Goal: Transaction & Acquisition: Purchase product/service

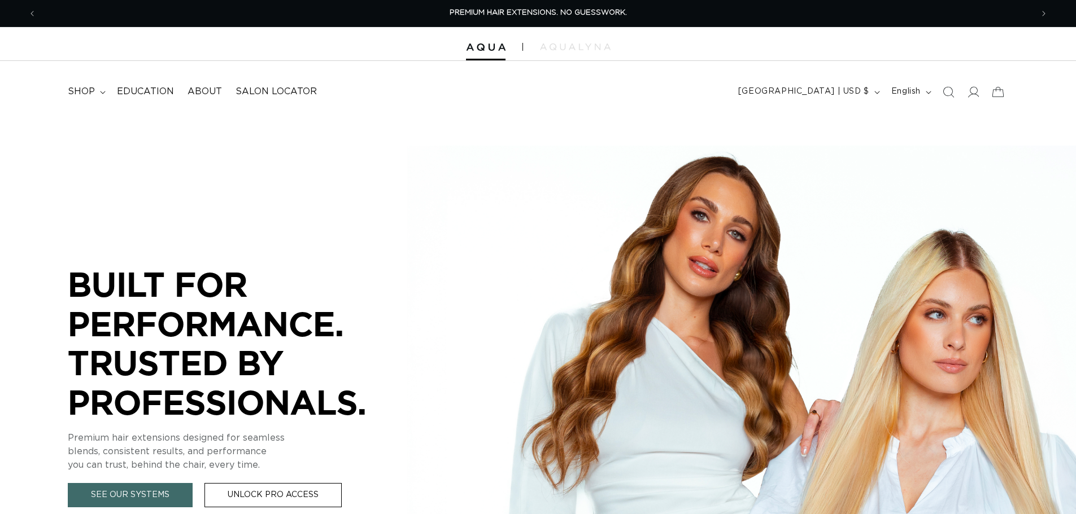
click at [97, 93] on summary "shop" at bounding box center [85, 91] width 49 height 25
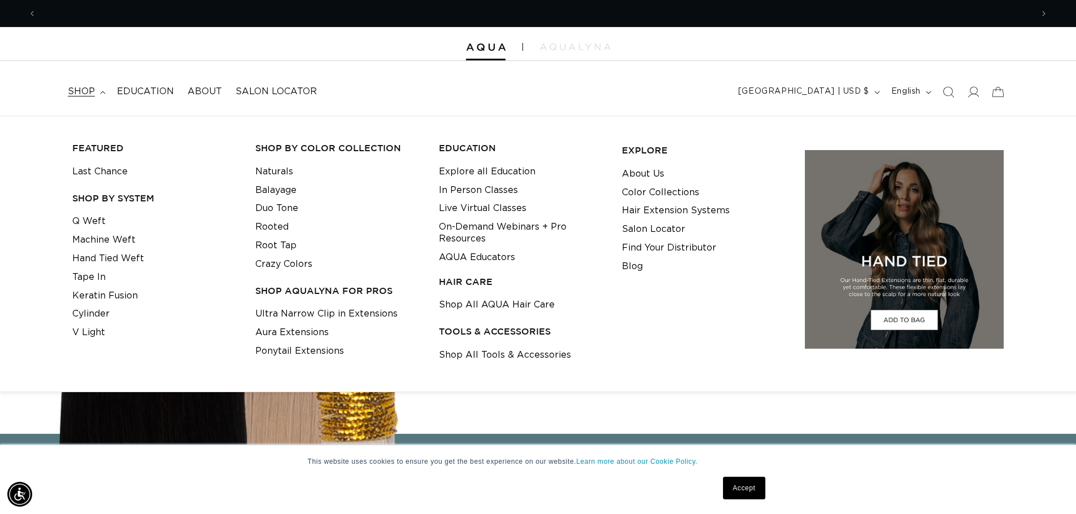
scroll to position [0, 1991]
click at [126, 252] on link "Hand Tied Weft" at bounding box center [108, 259] width 72 height 19
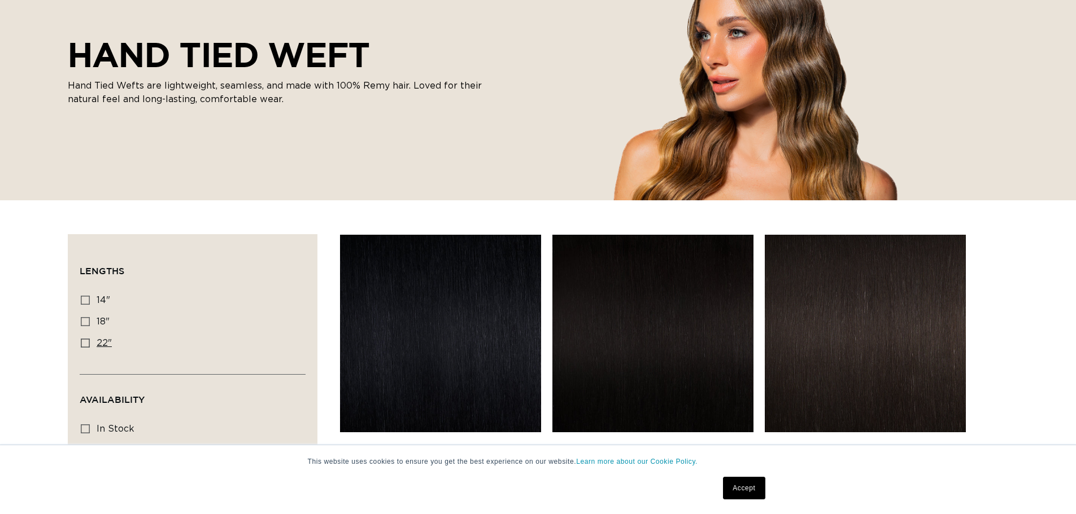
click at [89, 344] on icon at bounding box center [85, 343] width 9 height 9
click at [89, 344] on input "22" 22" (30 products)" at bounding box center [85, 343] width 9 height 9
checkbox input "true"
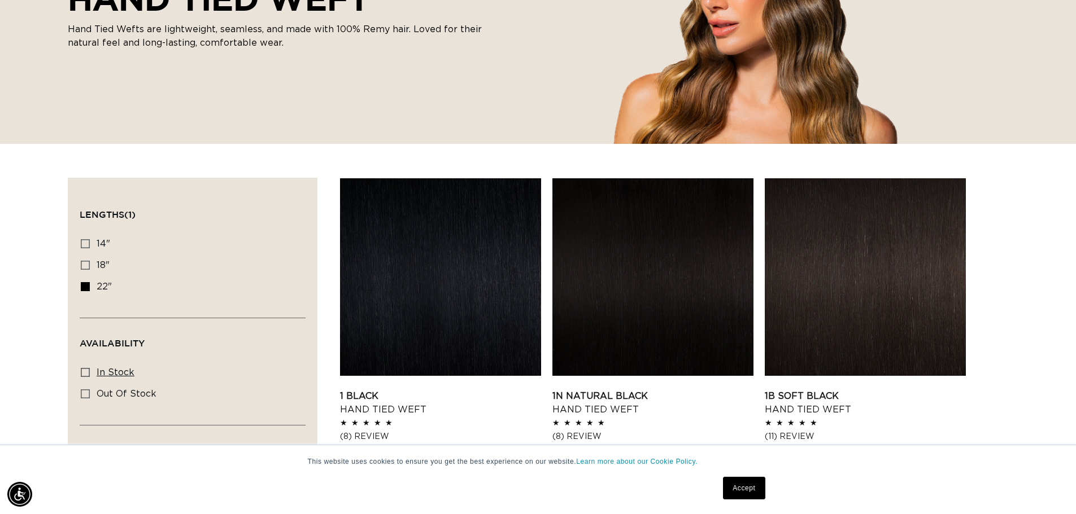
scroll to position [282, 0]
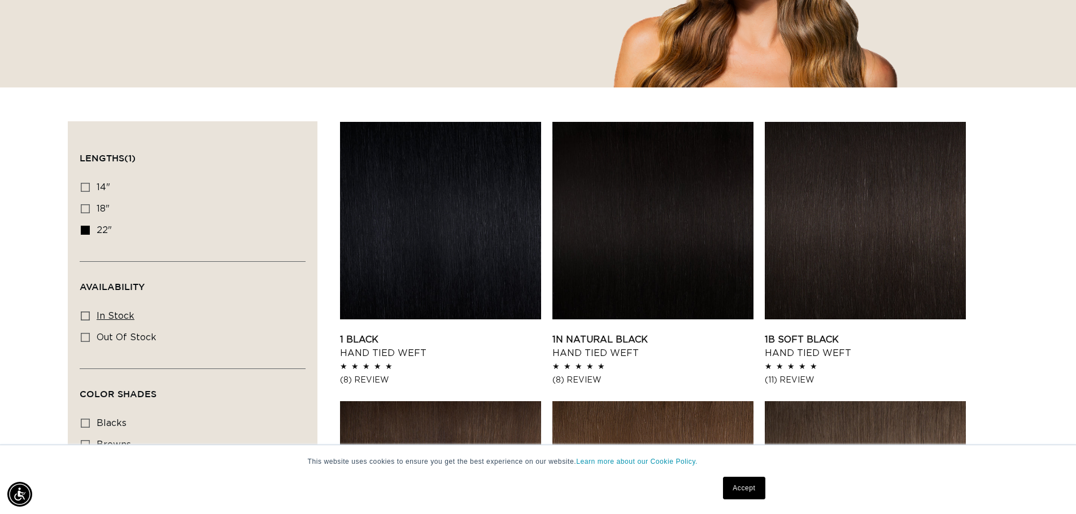
click at [89, 313] on icon at bounding box center [85, 316] width 9 height 9
click at [89, 313] on input "In stock In stock (29 products)" at bounding box center [85, 316] width 9 height 9
checkbox input "true"
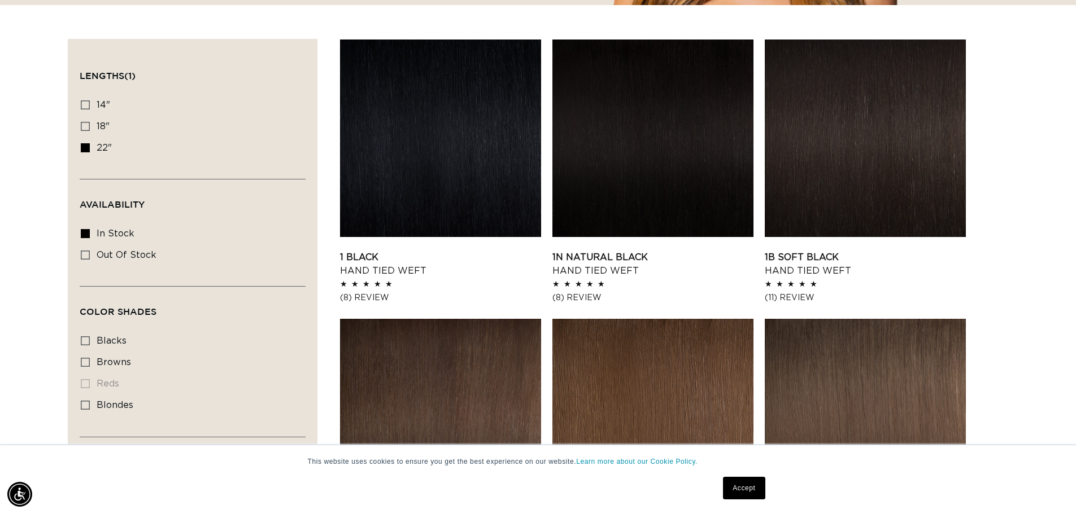
scroll to position [508, 0]
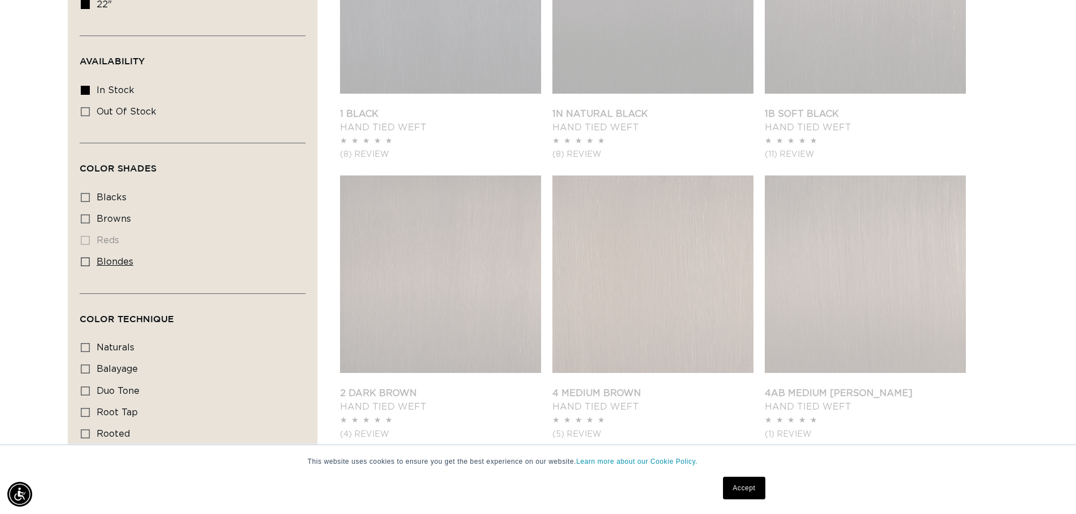
scroll to position [0, 1991]
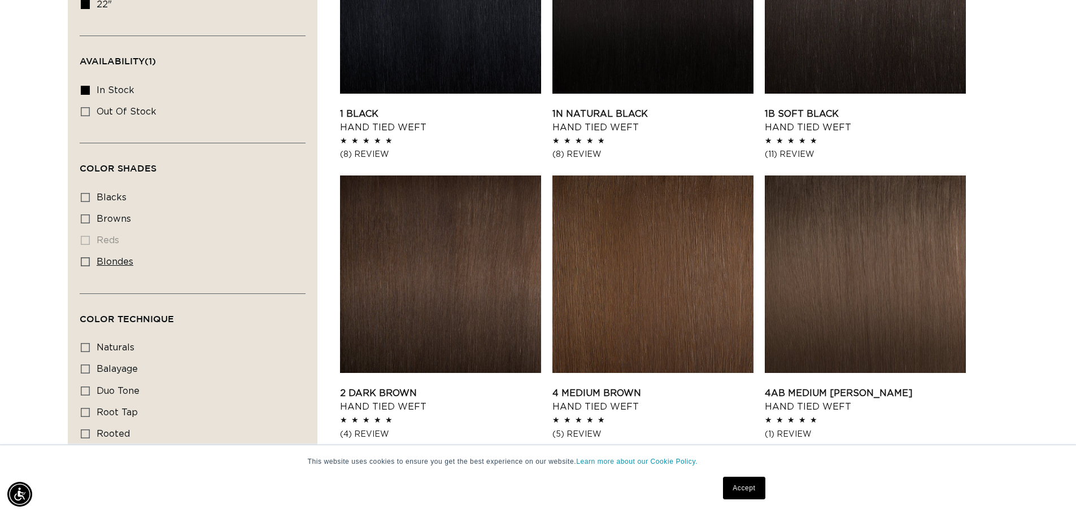
click at [83, 261] on icon at bounding box center [85, 261] width 9 height 9
click at [83, 261] on input "blondes blondes (22 products)" at bounding box center [85, 261] width 9 height 9
checkbox input "true"
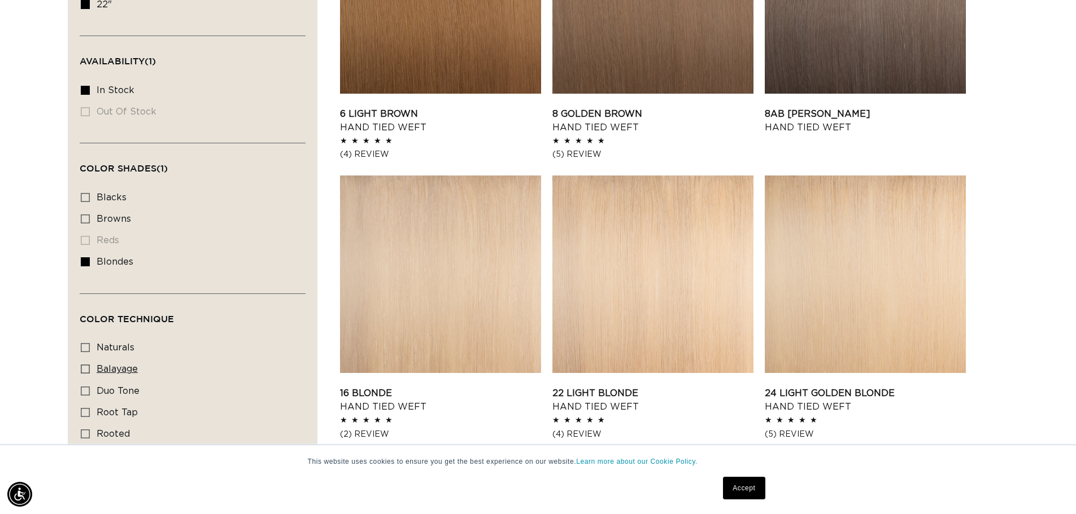
click at [84, 365] on icon at bounding box center [85, 369] width 9 height 9
click at [84, 365] on input "balayage balayage (4 products)" at bounding box center [85, 369] width 9 height 9
checkbox input "true"
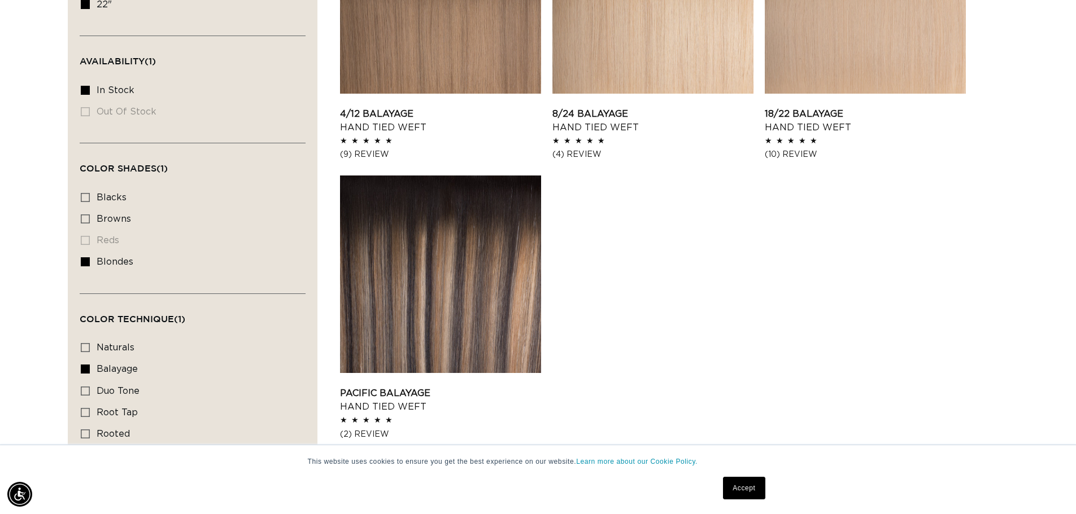
click at [82, 390] on icon at bounding box center [85, 391] width 9 height 9
click at [82, 390] on input "duo tone duo tone (4 products)" at bounding box center [85, 391] width 9 height 9
checkbox input "true"
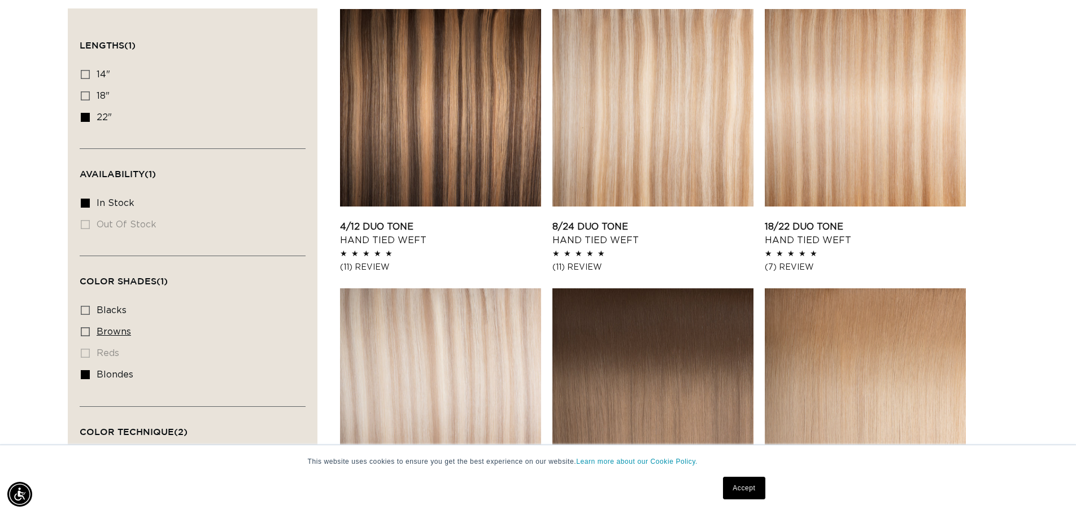
click at [82, 331] on icon at bounding box center [85, 332] width 9 height 9
click at [82, 331] on input "browns browns (6 products)" at bounding box center [85, 332] width 9 height 9
checkbox input "true"
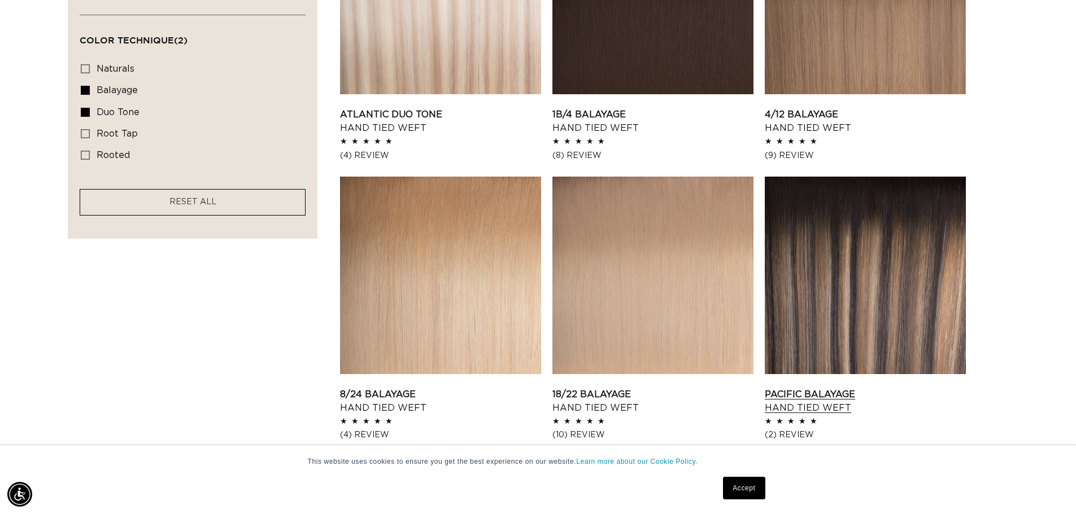
scroll to position [960, 0]
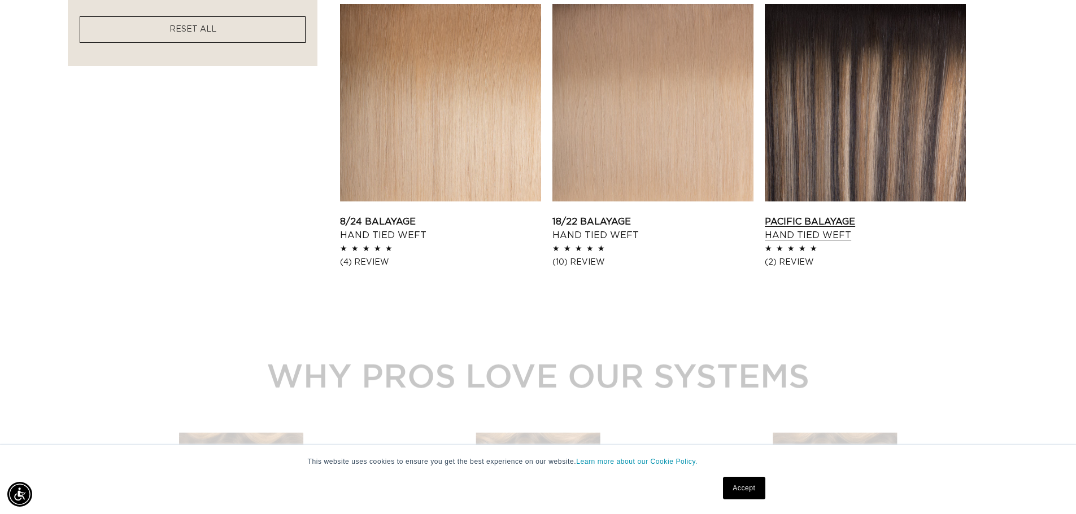
click at [885, 215] on link "Pacific Balayage Hand Tied Weft" at bounding box center [865, 228] width 201 height 27
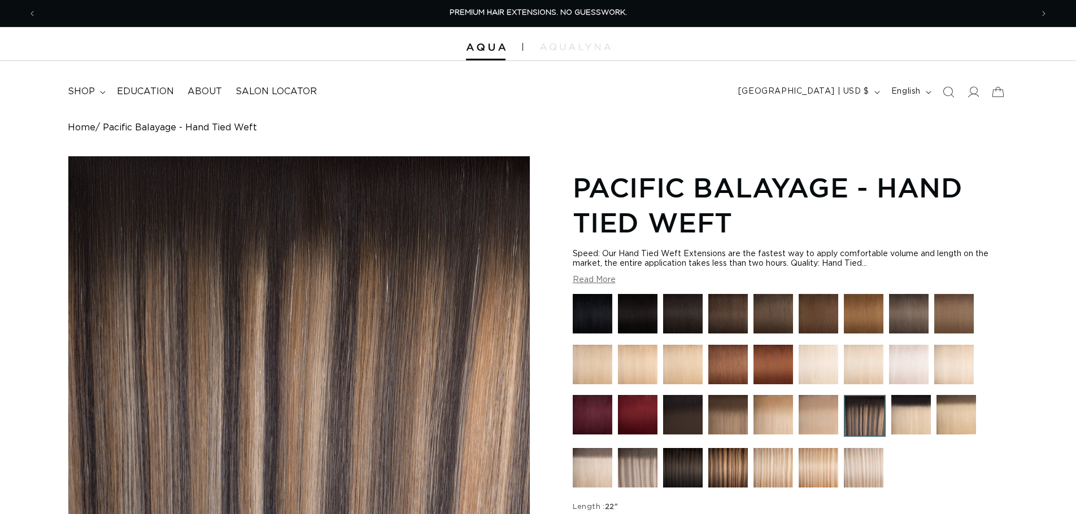
click at [775, 453] on img at bounding box center [773, 468] width 40 height 40
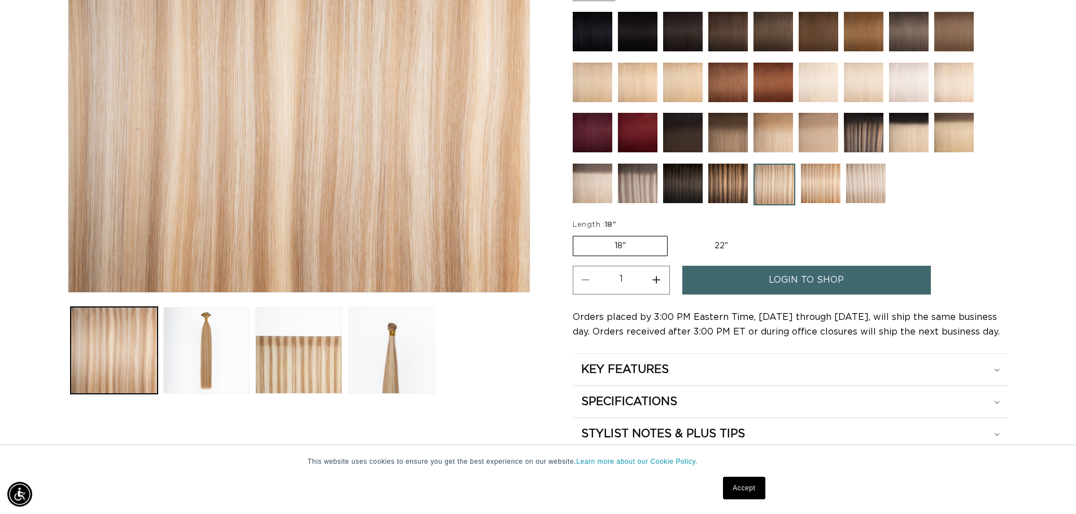
scroll to position [0, 996]
click at [647, 186] on img at bounding box center [638, 184] width 40 height 40
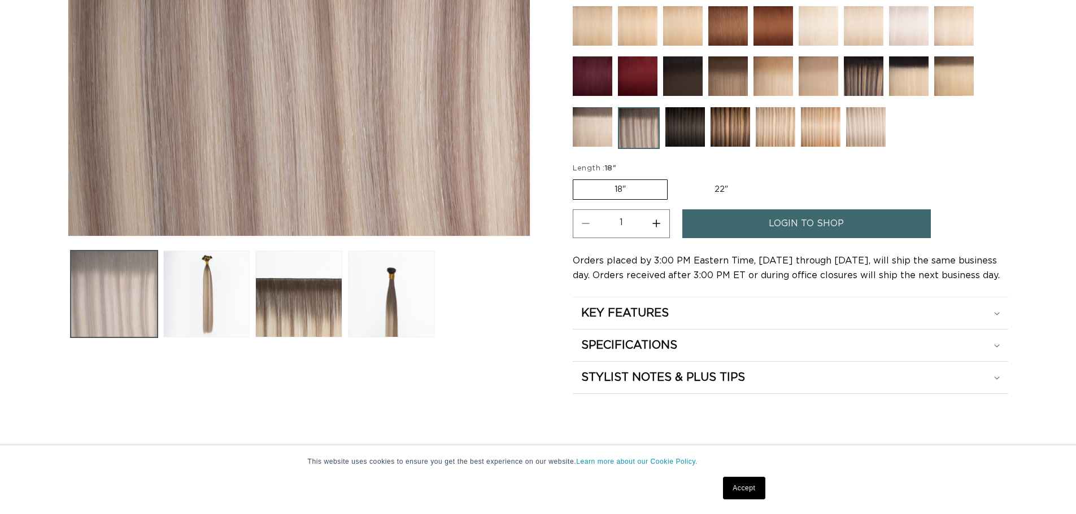
click at [97, 305] on button "Load image 1 in gallery view" at bounding box center [114, 294] width 87 height 87
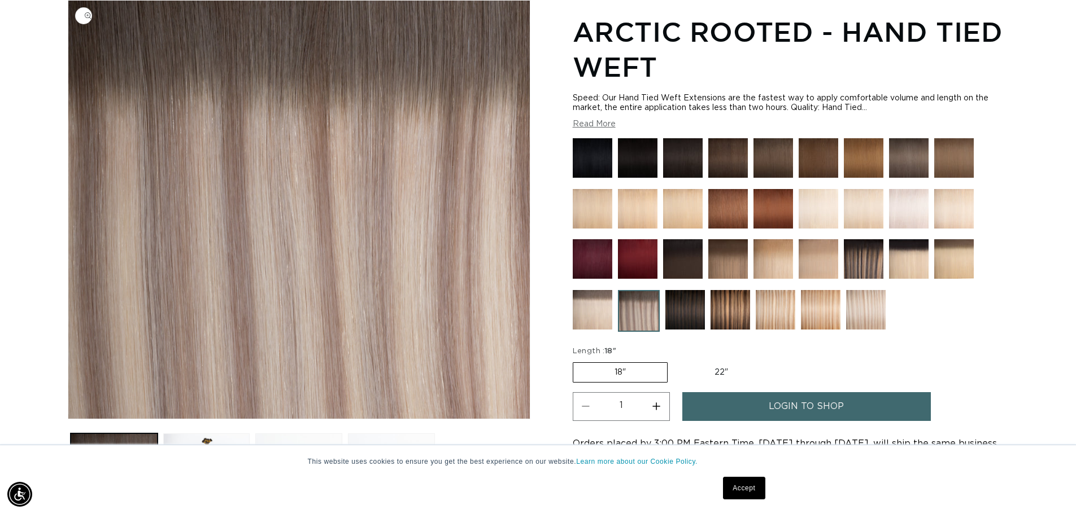
scroll to position [0, 996]
click at [653, 376] on label "18" Variant sold out or unavailable" at bounding box center [620, 373] width 95 height 20
click at [576, 361] on input "18" Variant sold out or unavailable" at bounding box center [575, 360] width 1 height 1
drag, startPoint x: 711, startPoint y: 364, endPoint x: 721, endPoint y: 372, distance: 12.5
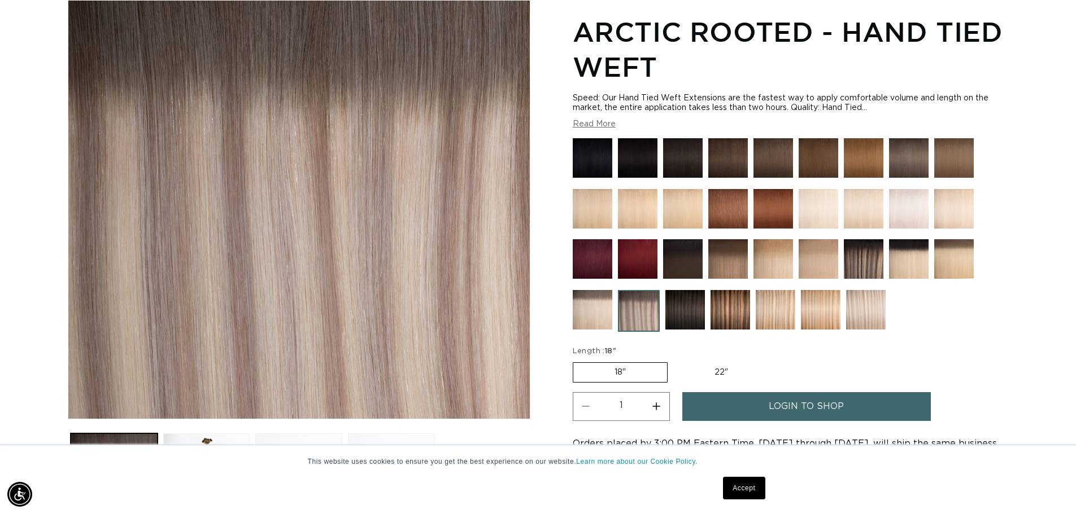
click at [717, 369] on label "22" Variant sold out or unavailable" at bounding box center [721, 372] width 96 height 19
click at [726, 374] on label "22" Variant sold out or unavailable" at bounding box center [721, 372] width 96 height 19
click at [674, 361] on input "22" Variant sold out or unavailable" at bounding box center [673, 360] width 1 height 1
radio input "true"
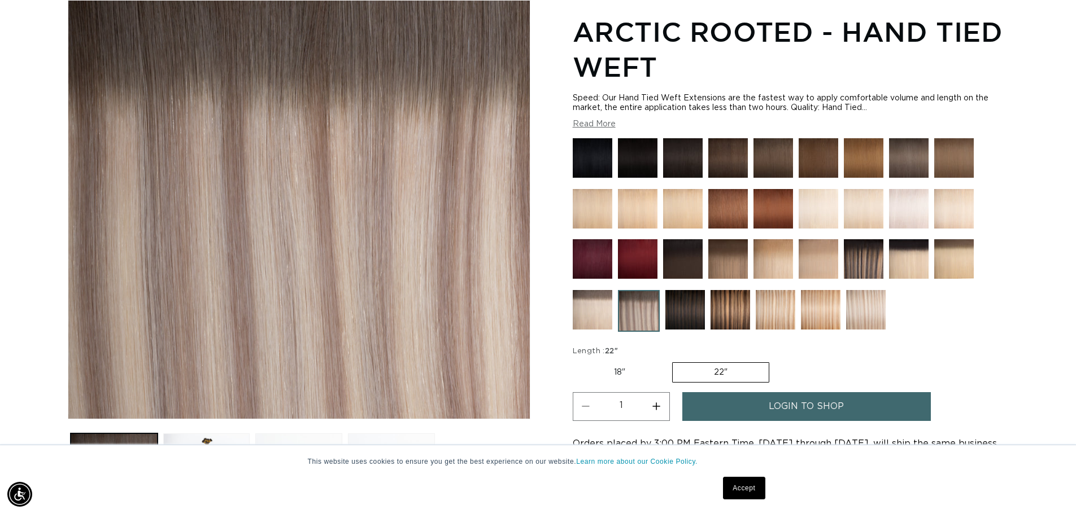
click at [660, 416] on button "Increase quantity for Arctic Rooted - Hand Tied Weft" at bounding box center [656, 406] width 25 height 29
click at [658, 407] on button "Increase quantity for Arctic Rooted - Hand Tied Weft" at bounding box center [656, 406] width 25 height 29
type input "3"
click at [752, 407] on link "login to shop" at bounding box center [806, 406] width 248 height 29
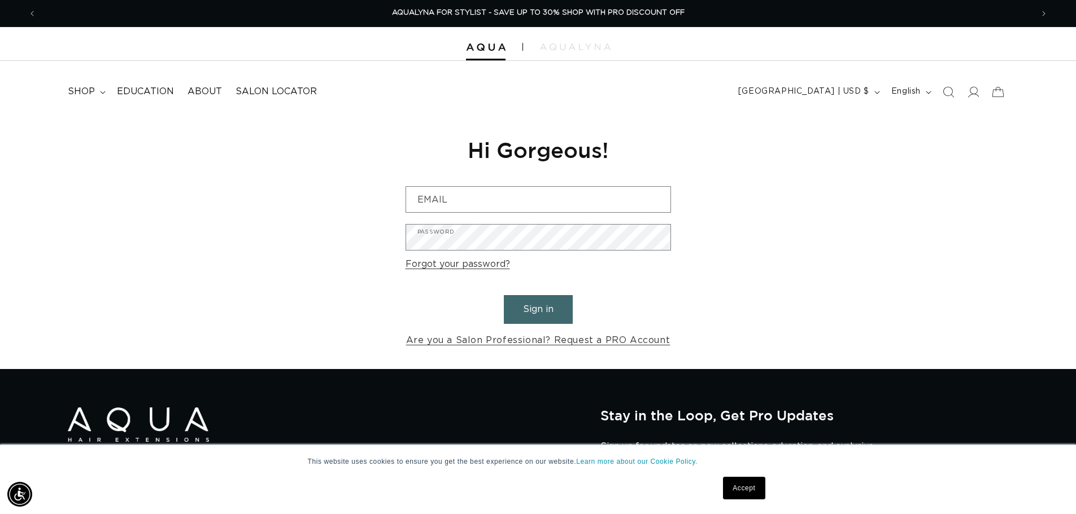
scroll to position [0, 1991]
click at [746, 479] on link "Accept" at bounding box center [744, 488] width 42 height 23
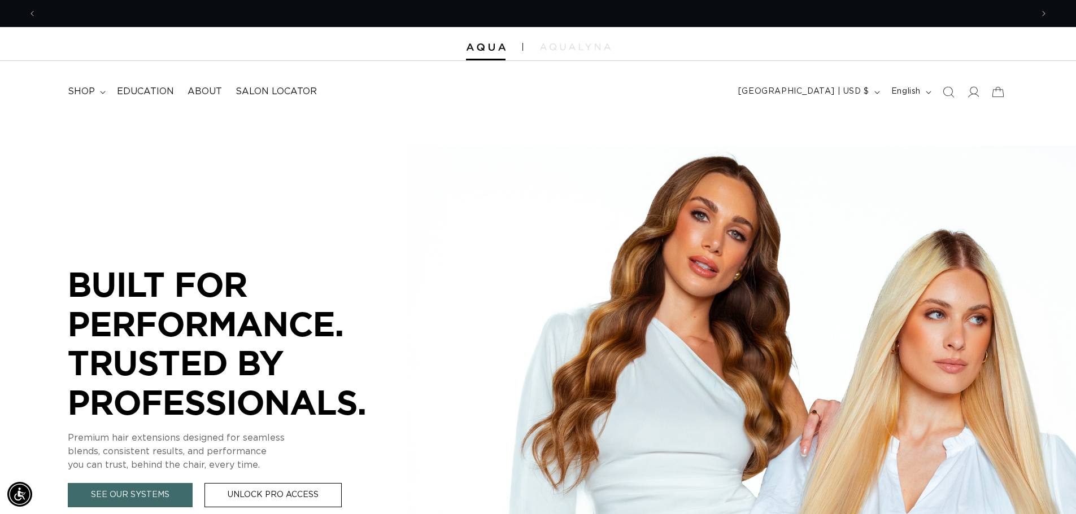
scroll to position [0, 996]
click at [89, 88] on span "shop" at bounding box center [81, 92] width 27 height 12
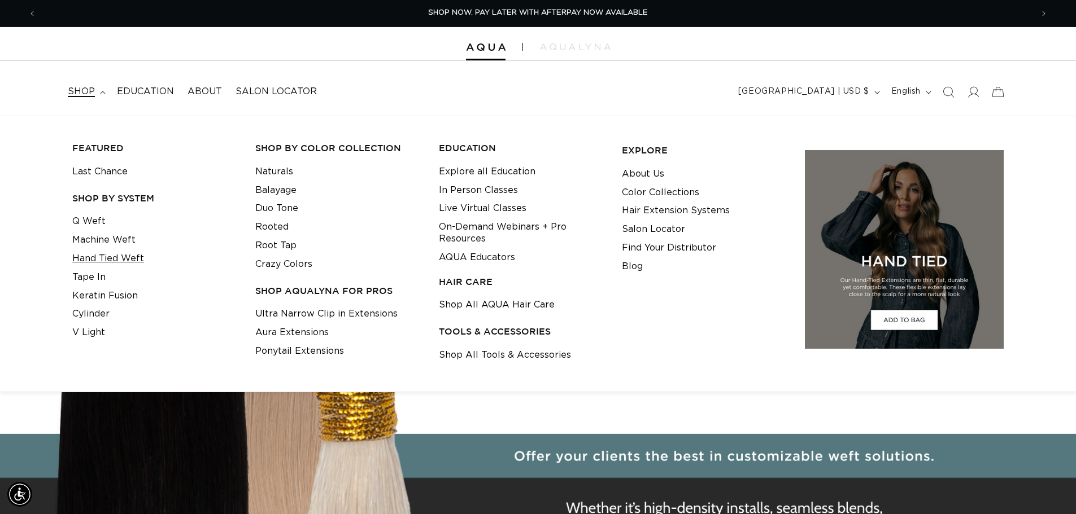
click at [125, 257] on link "Hand Tied Weft" at bounding box center [108, 259] width 72 height 19
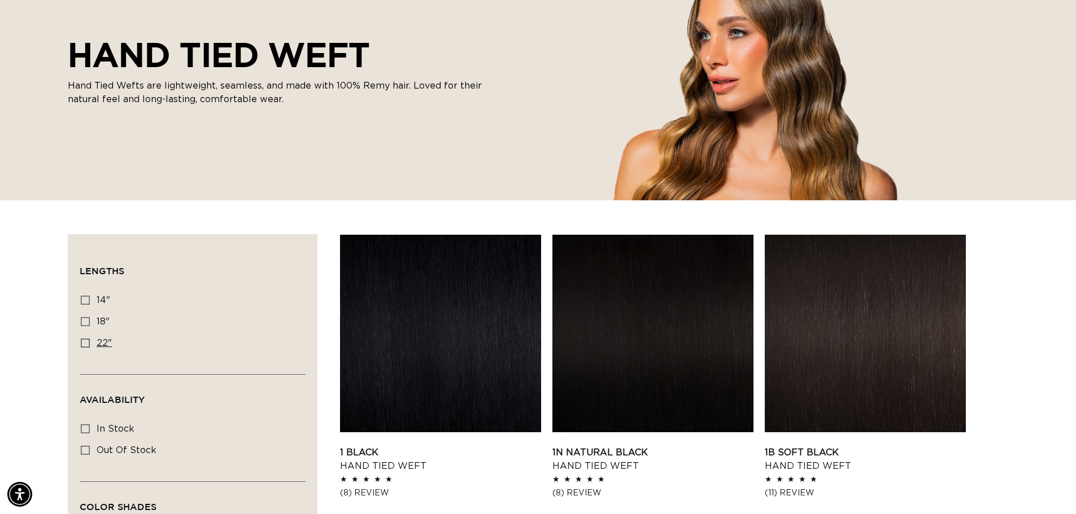
scroll to position [0, 996]
click at [82, 343] on icon at bounding box center [85, 343] width 9 height 9
click at [82, 343] on input "22" 22" (30 products)" at bounding box center [85, 343] width 9 height 9
checkbox input "true"
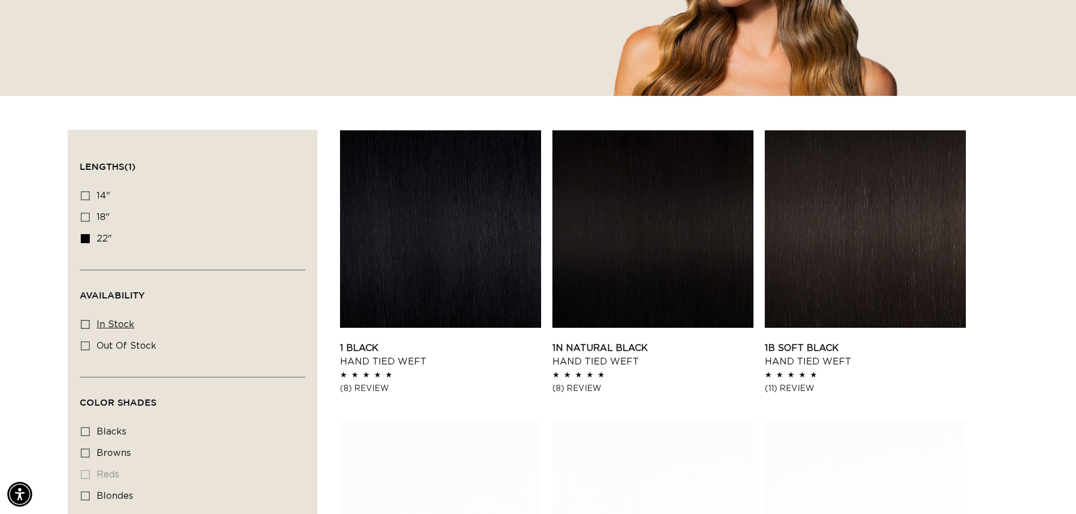
scroll to position [395, 0]
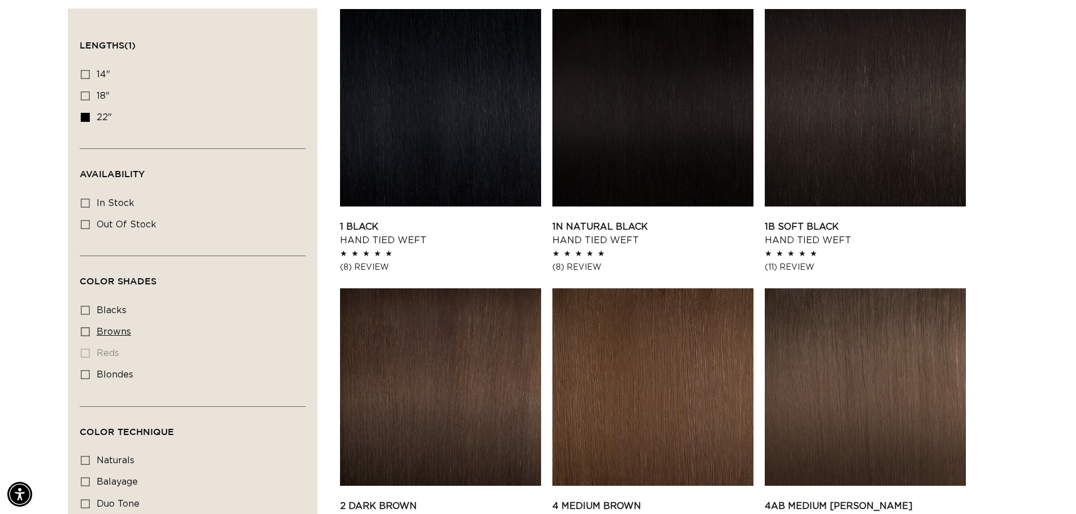
click at [85, 333] on icon at bounding box center [85, 332] width 9 height 9
click at [85, 333] on input "browns browns (18 products)" at bounding box center [85, 332] width 9 height 9
checkbox input "true"
click at [81, 373] on rect at bounding box center [85, 375] width 8 height 8
click at [81, 373] on input "blondes blondes (22 products)" at bounding box center [85, 374] width 9 height 9
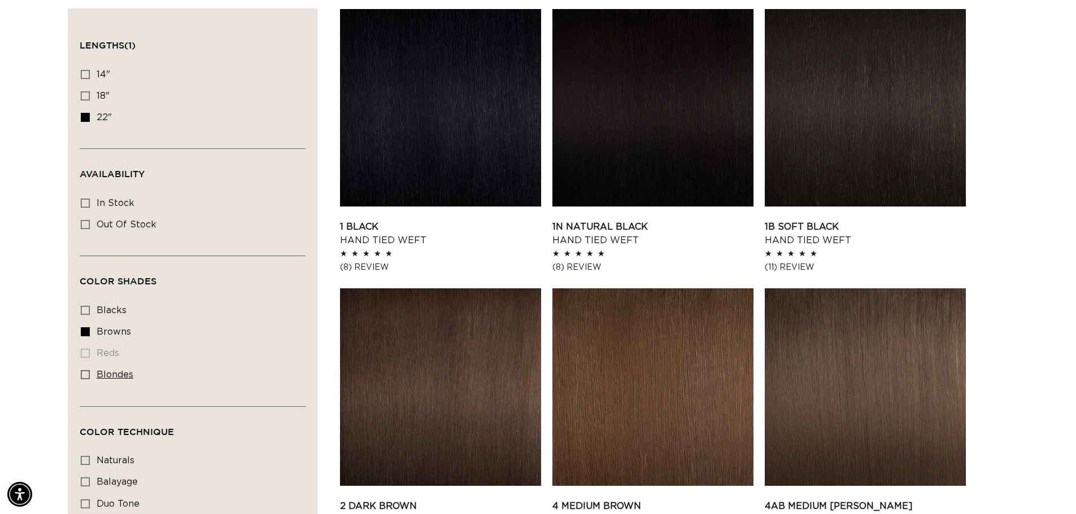
checkbox input "true"
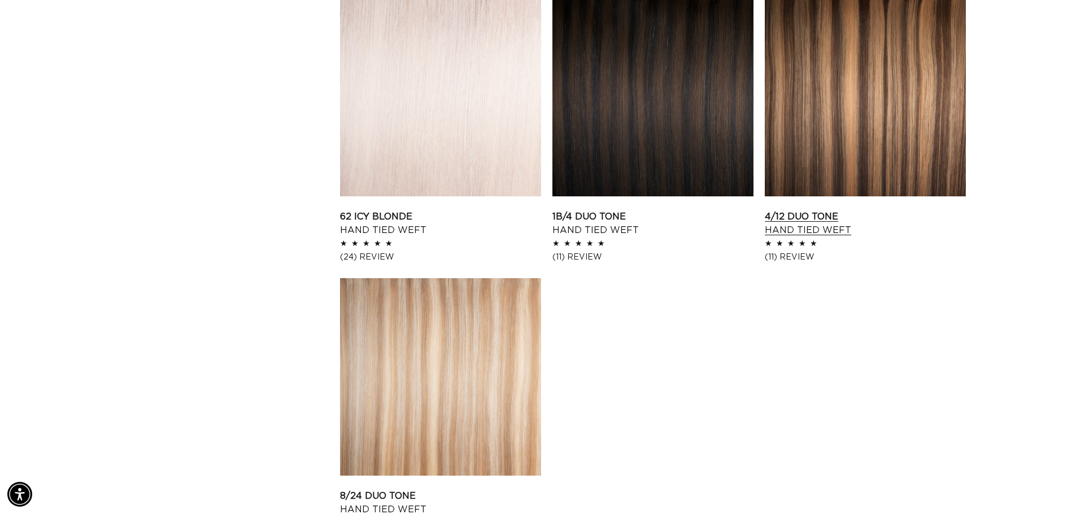
scroll to position [0, 1991]
click at [844, 210] on link "4/12 Duo Tone Hand Tied Weft" at bounding box center [865, 223] width 201 height 27
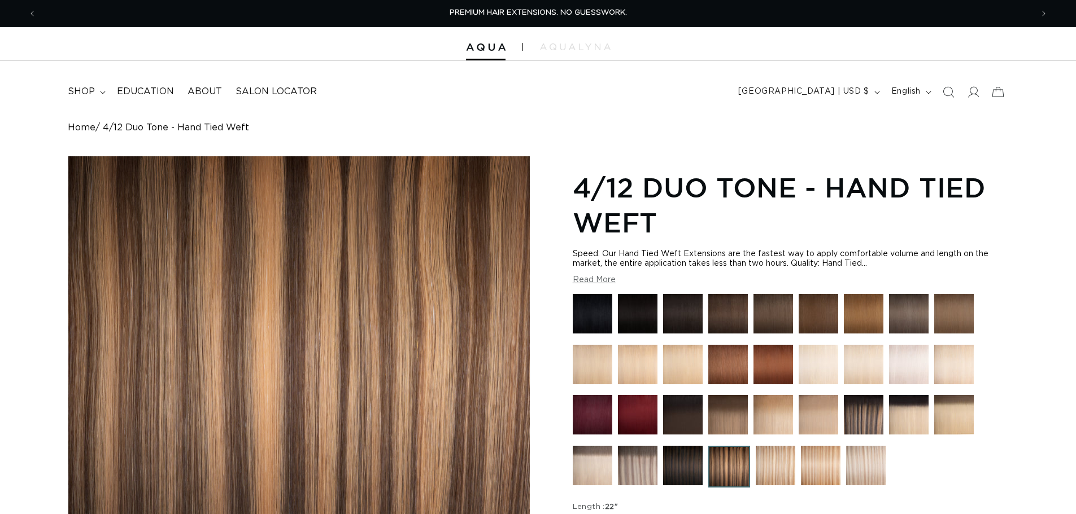
click at [832, 457] on img at bounding box center [821, 466] width 40 height 40
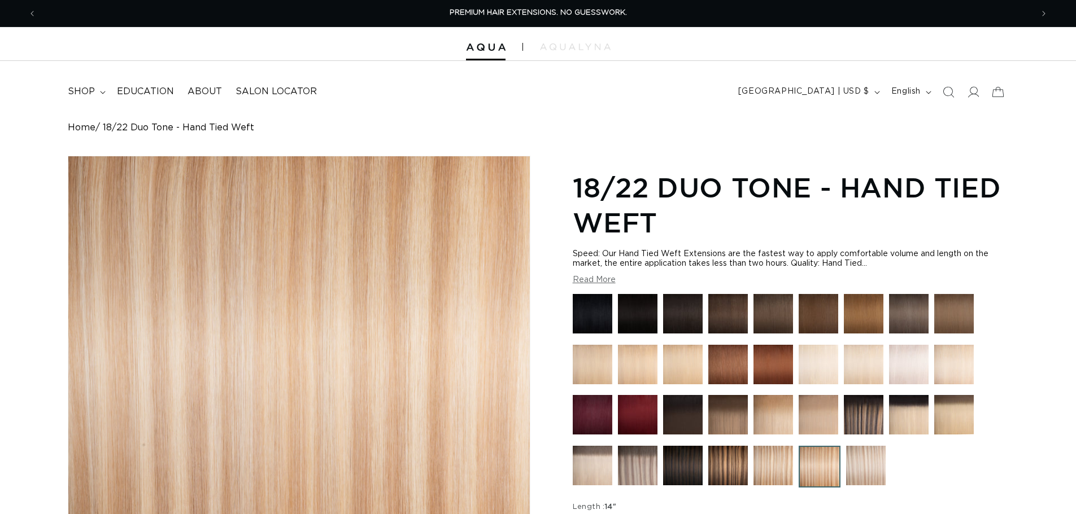
click at [641, 470] on img at bounding box center [638, 466] width 40 height 40
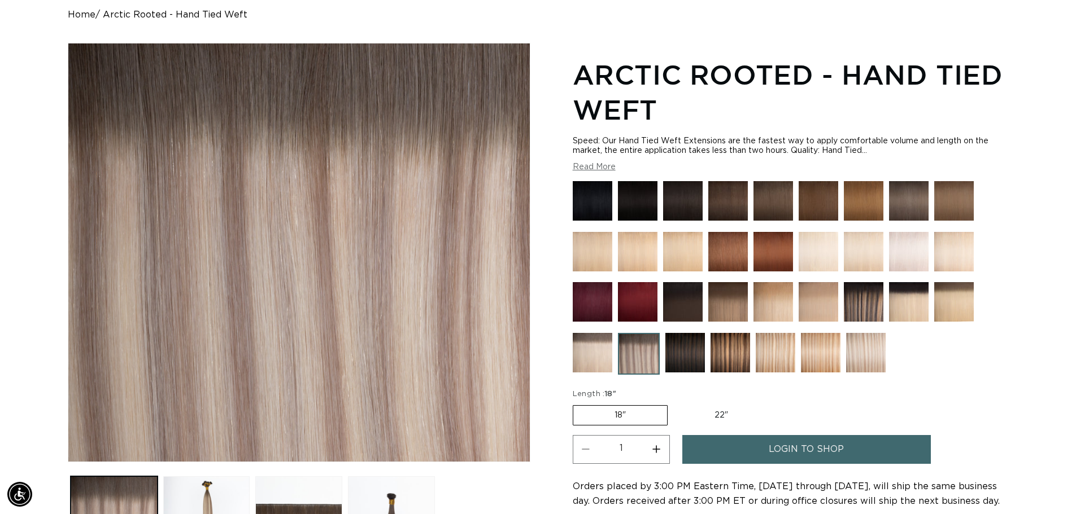
scroll to position [0, 996]
click at [653, 414] on label "18" Variant sold out or unavailable" at bounding box center [620, 415] width 95 height 20
click at [576, 404] on input "18" Variant sold out or unavailable" at bounding box center [575, 403] width 1 height 1
click at [722, 410] on label "22" Variant sold out or unavailable" at bounding box center [721, 415] width 96 height 19
click at [674, 404] on input "22" Variant sold out or unavailable" at bounding box center [673, 403] width 1 height 1
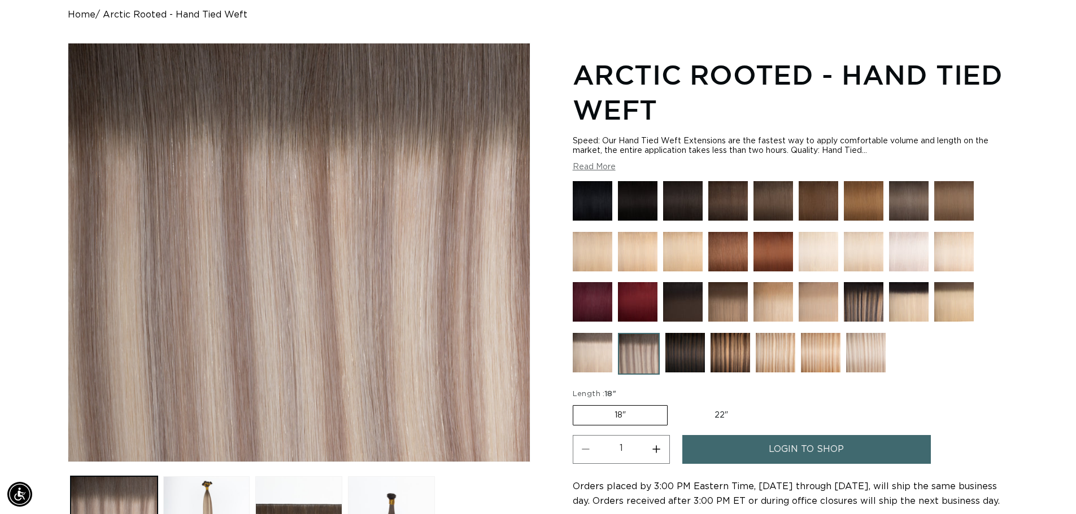
radio input "true"
click at [662, 447] on button "Increase quantity for Arctic Rooted - Hand Tied Weft" at bounding box center [656, 449] width 25 height 29
type input "3"
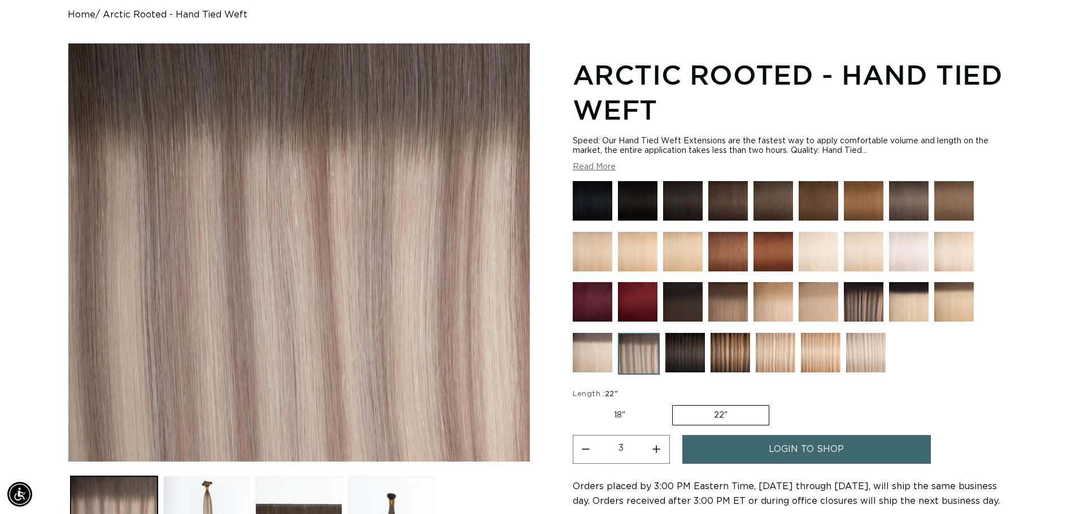
click at [826, 441] on span "login to shop" at bounding box center [806, 449] width 75 height 29
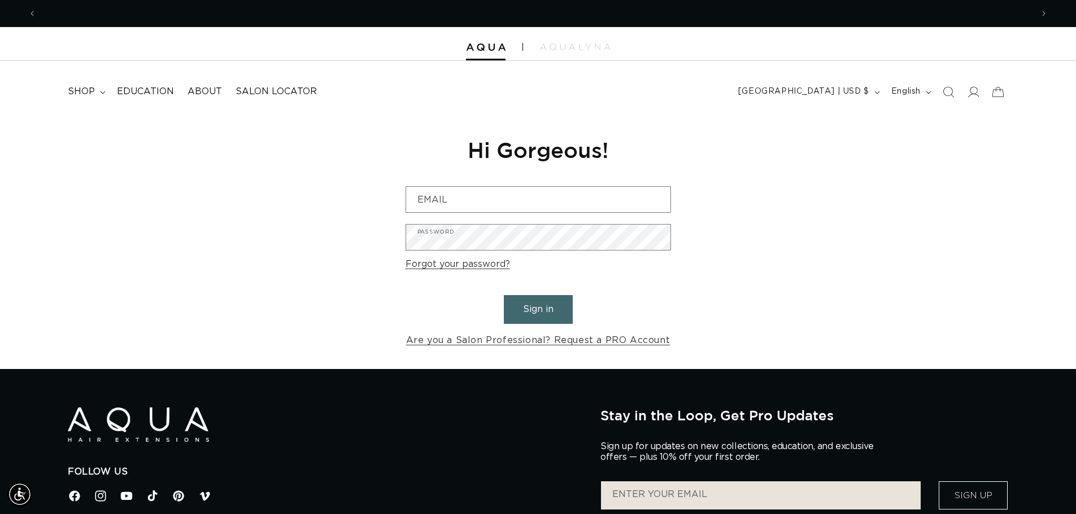
scroll to position [0, 1991]
click at [565, 306] on button "Sign in" at bounding box center [538, 309] width 69 height 29
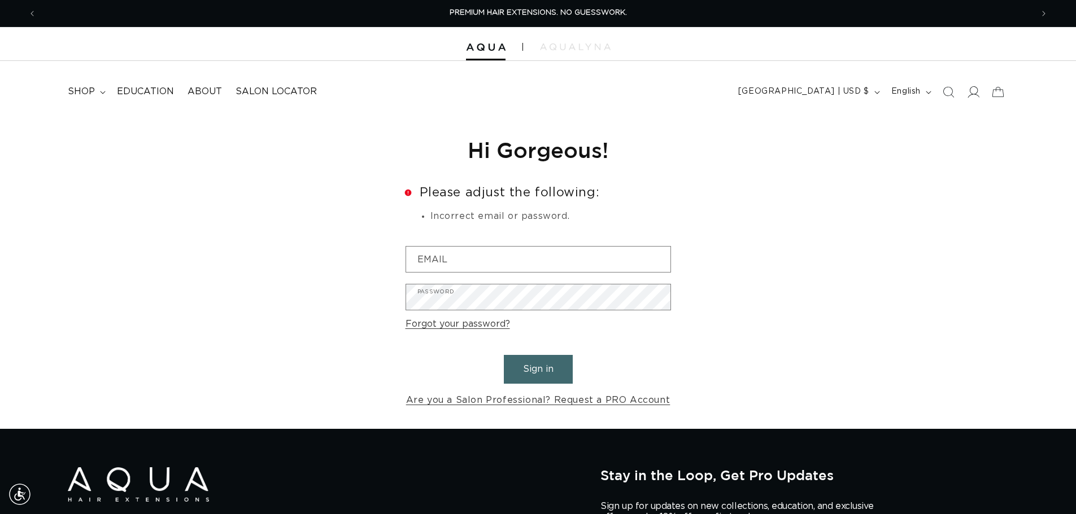
click at [979, 90] on span at bounding box center [972, 92] width 25 height 25
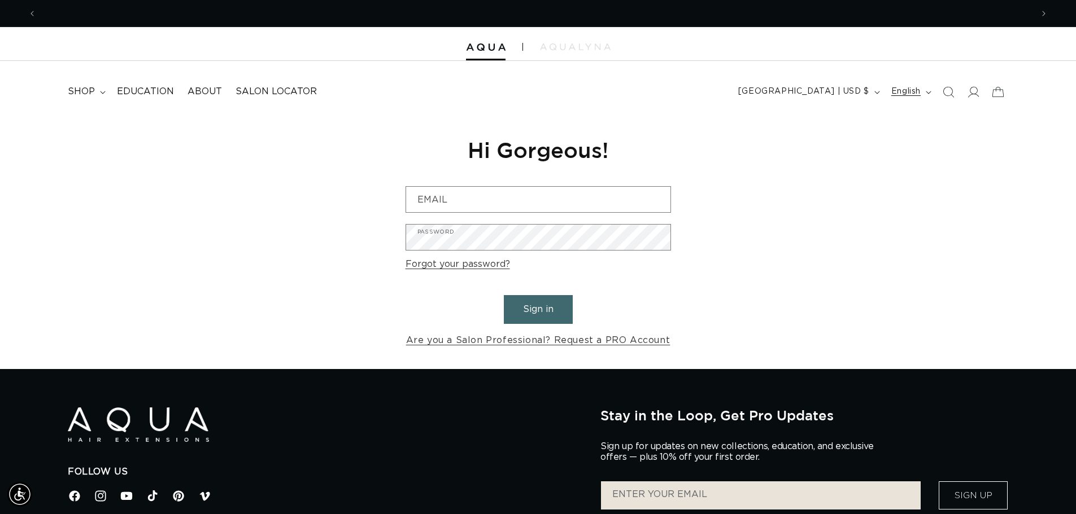
scroll to position [0, 996]
click at [914, 92] on span "English" at bounding box center [905, 92] width 29 height 12
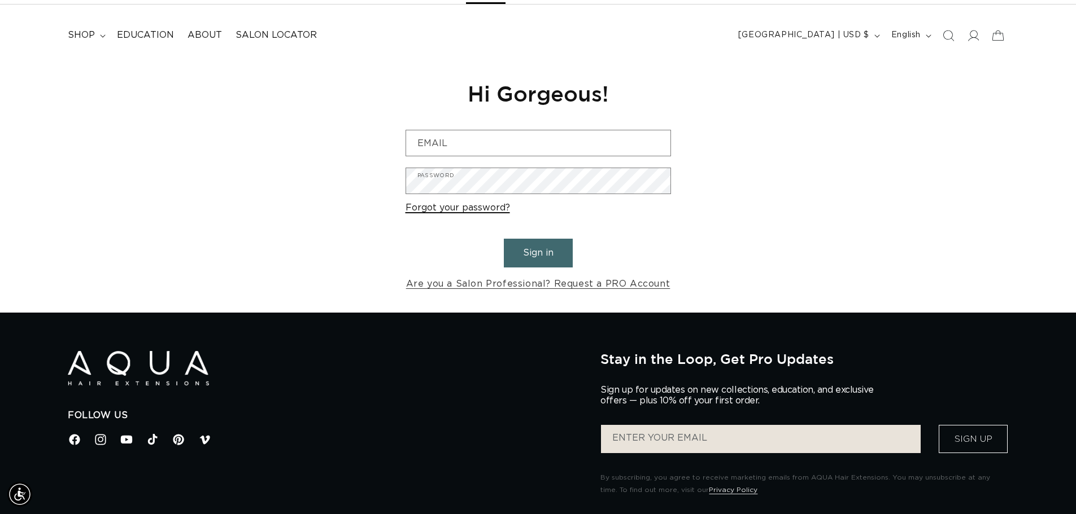
click at [454, 206] on link "Forgot your password?" at bounding box center [457, 208] width 104 height 16
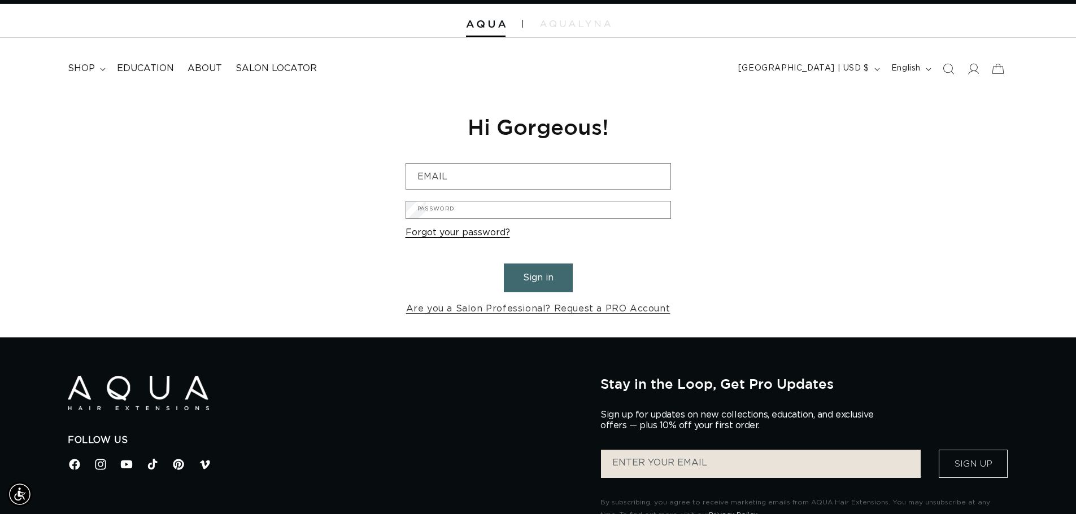
scroll to position [0, 1991]
click at [971, 67] on icon at bounding box center [973, 69] width 12 height 12
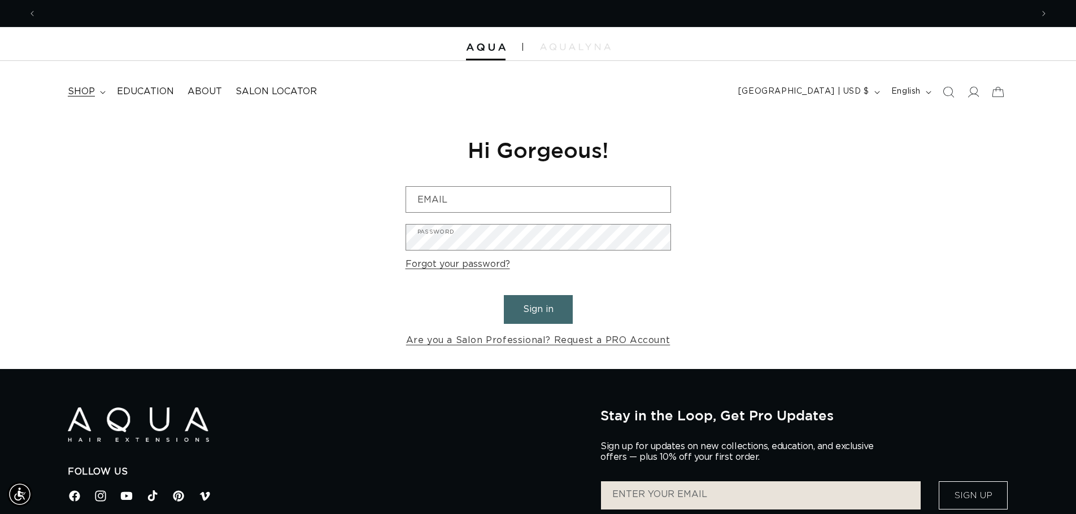
scroll to position [0, 1991]
click at [80, 89] on span "shop" at bounding box center [81, 92] width 27 height 12
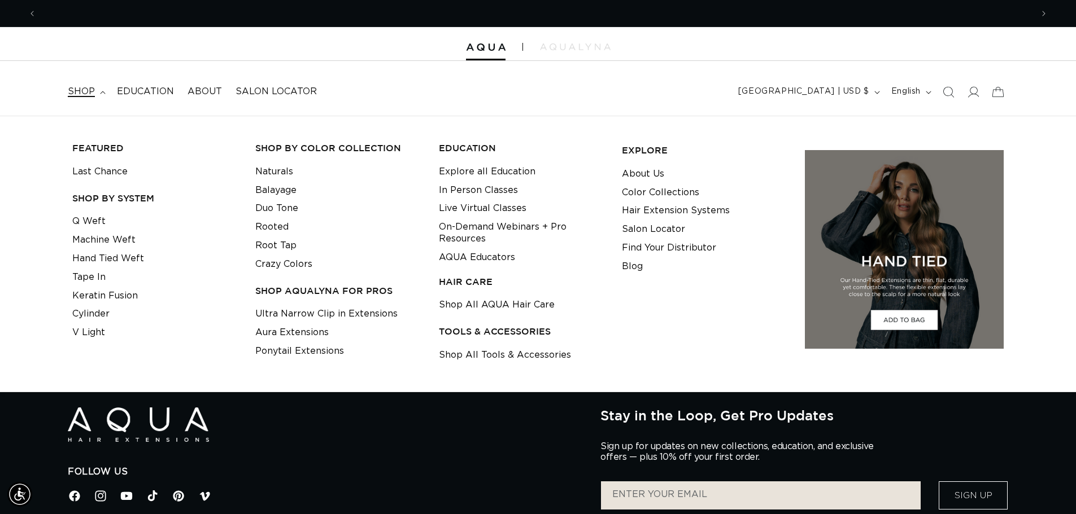
scroll to position [0, 0]
click at [287, 89] on span "Salon Locator" at bounding box center [275, 92] width 81 height 12
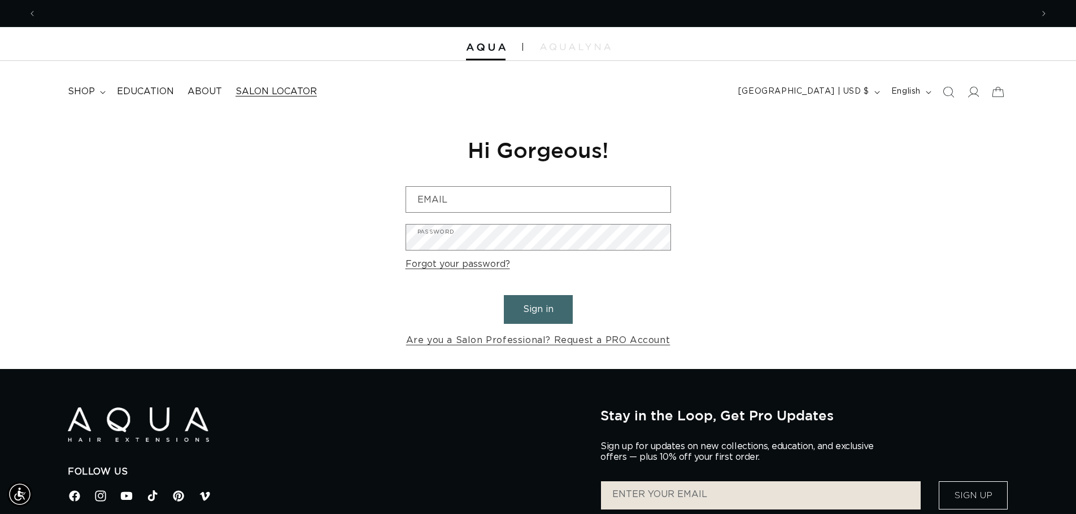
scroll to position [0, 1991]
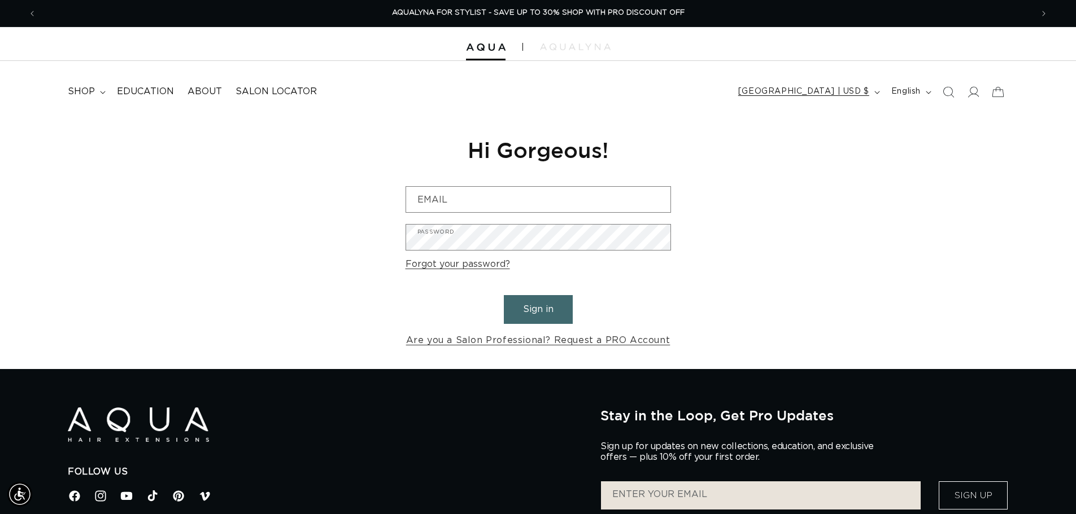
click at [854, 92] on span "[GEOGRAPHIC_DATA] | USD $" at bounding box center [803, 92] width 131 height 12
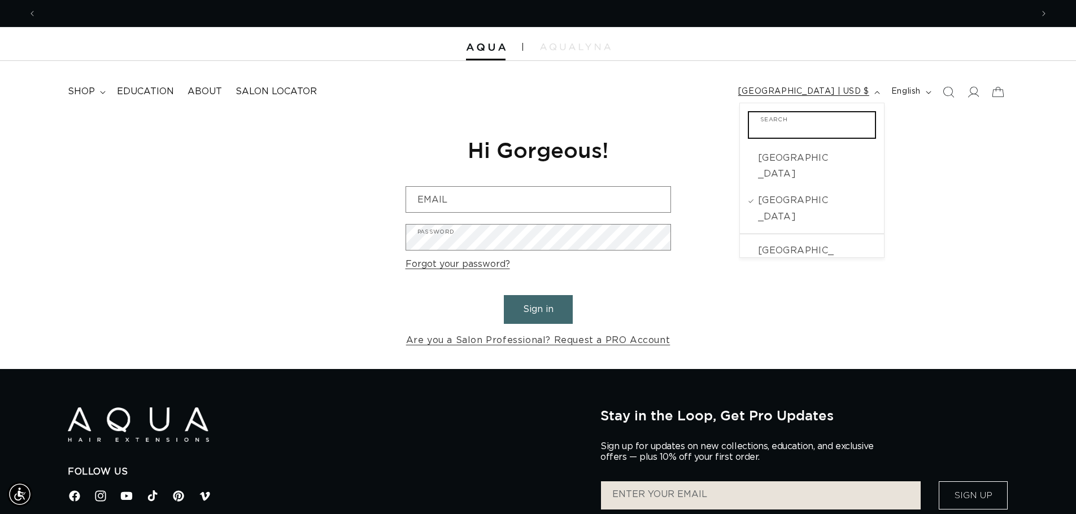
scroll to position [0, 0]
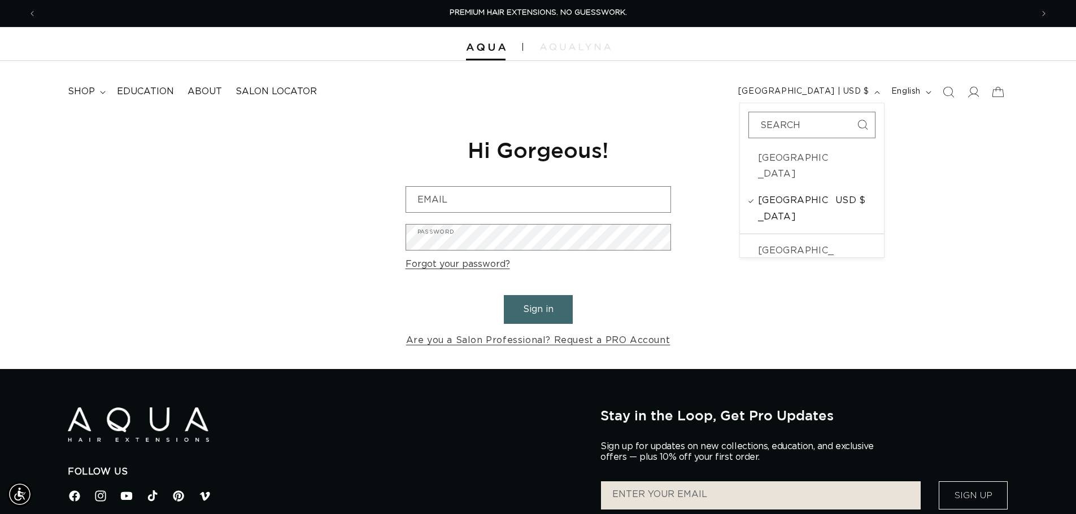
click at [791, 193] on span "[GEOGRAPHIC_DATA]" at bounding box center [795, 209] width 75 height 33
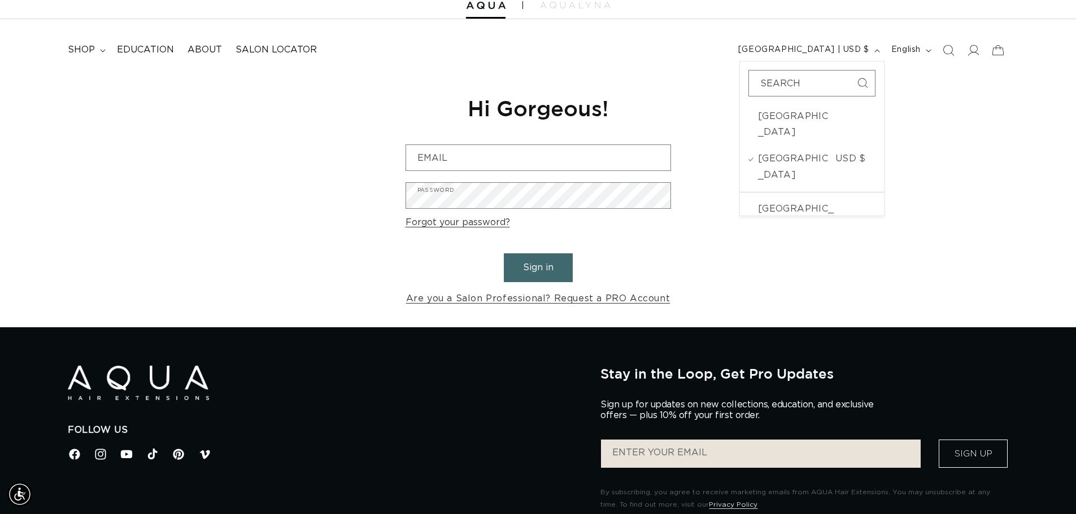
scroll to position [113, 0]
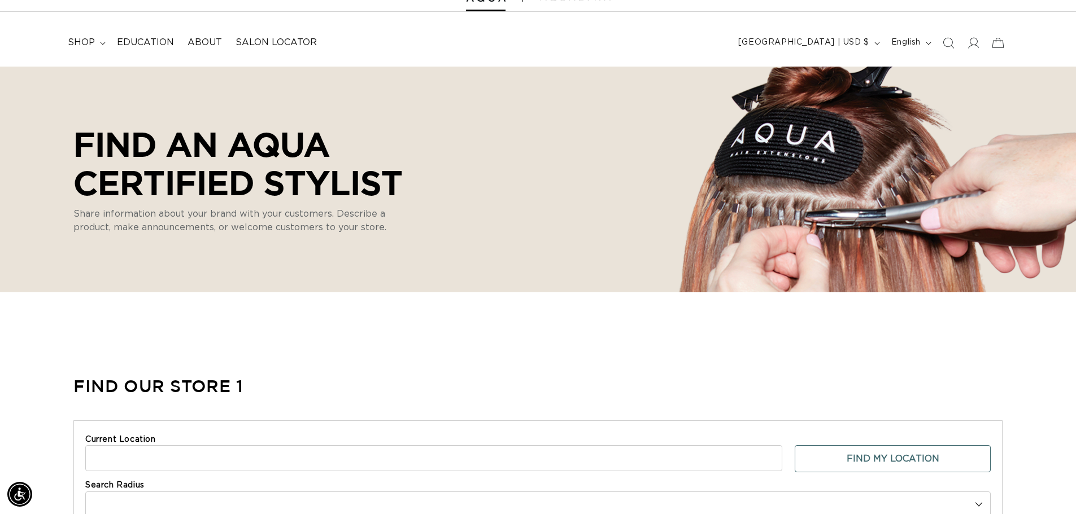
scroll to position [113, 0]
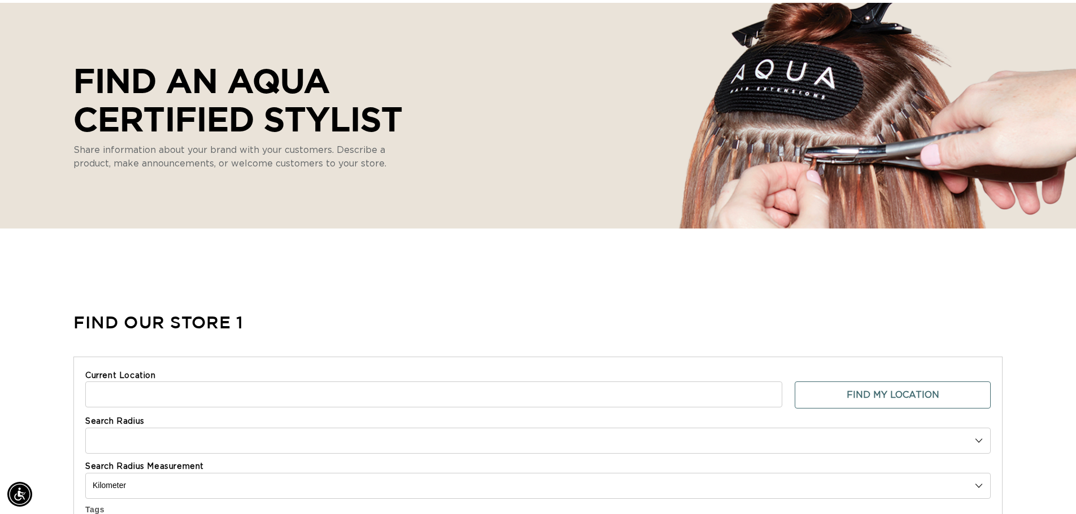
select select "m"
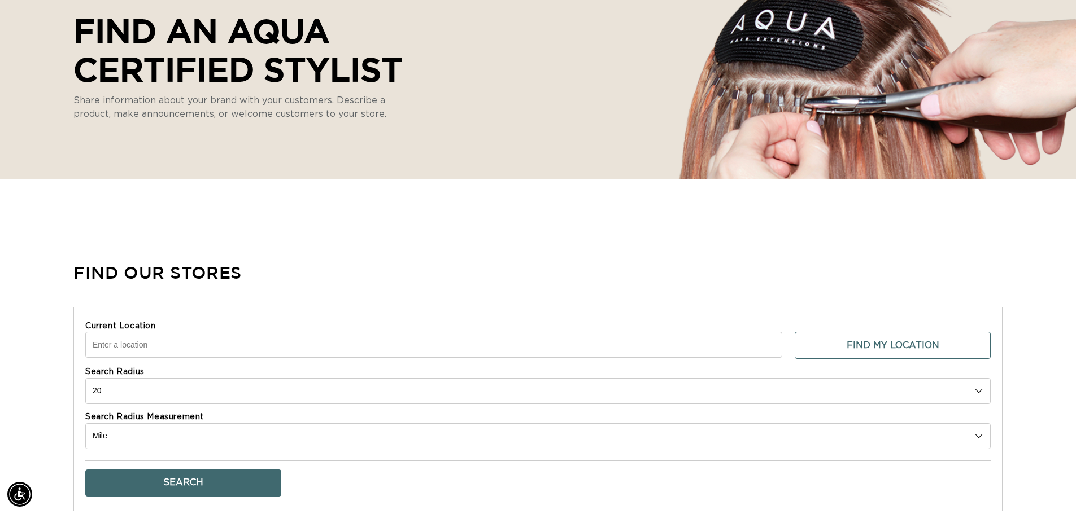
scroll to position [169, 0]
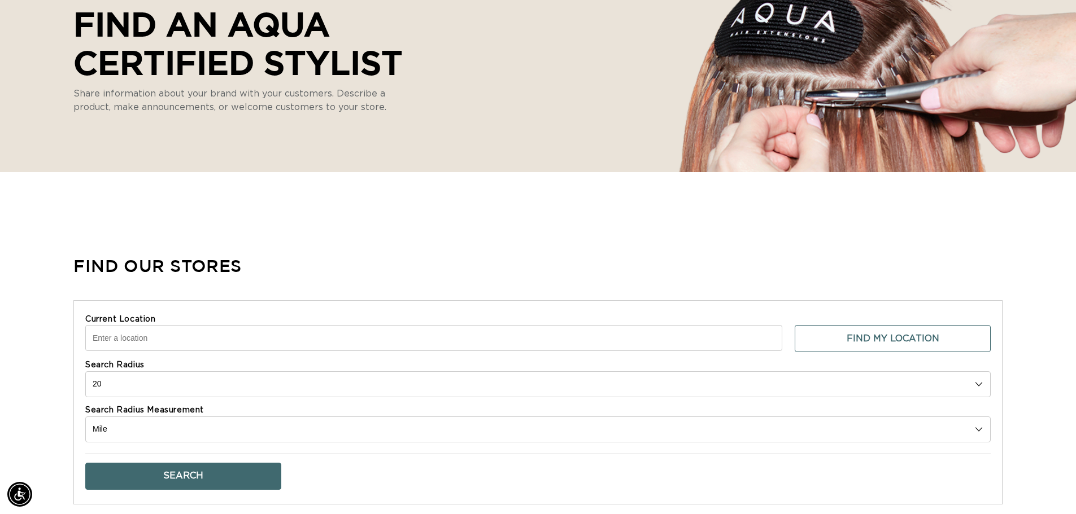
drag, startPoint x: 164, startPoint y: 336, endPoint x: 180, endPoint y: 318, distance: 23.6
click at [165, 335] on input "Current Location" at bounding box center [433, 338] width 697 height 26
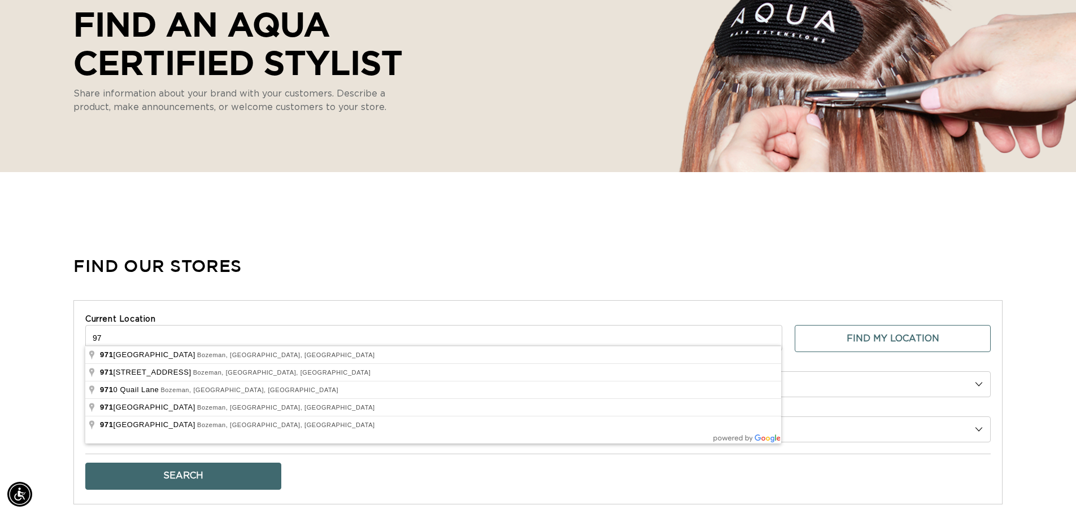
type input "9"
type input "Belgrade, MT 59714, USA"
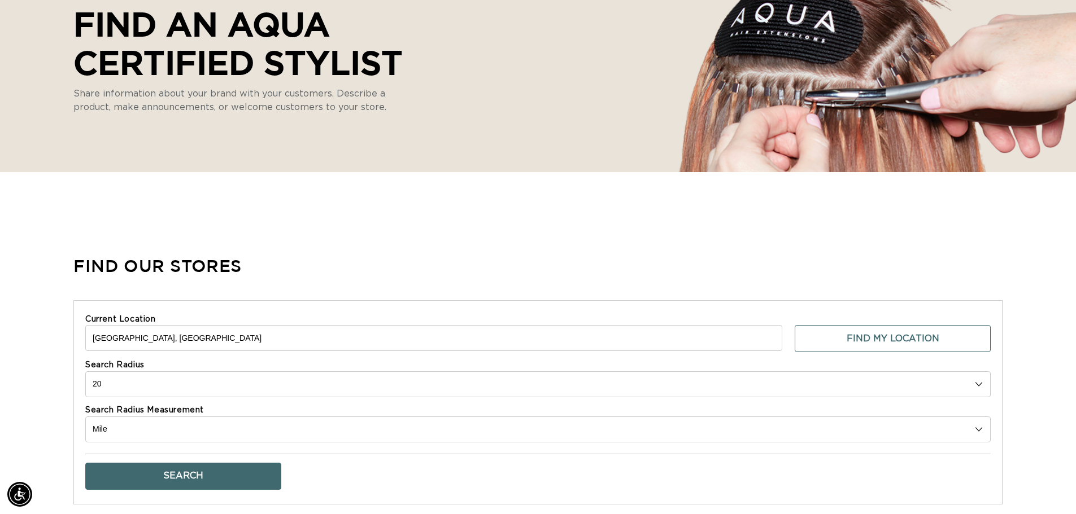
scroll to position [0, 996]
click at [170, 375] on select "10 20 30 40 No Limit" at bounding box center [537, 385] width 905 height 26
click at [85, 372] on select "10 20 30 40 No Limit" at bounding box center [537, 385] width 905 height 26
click at [140, 379] on select "10 20 30 40 No Limit" at bounding box center [537, 385] width 905 height 26
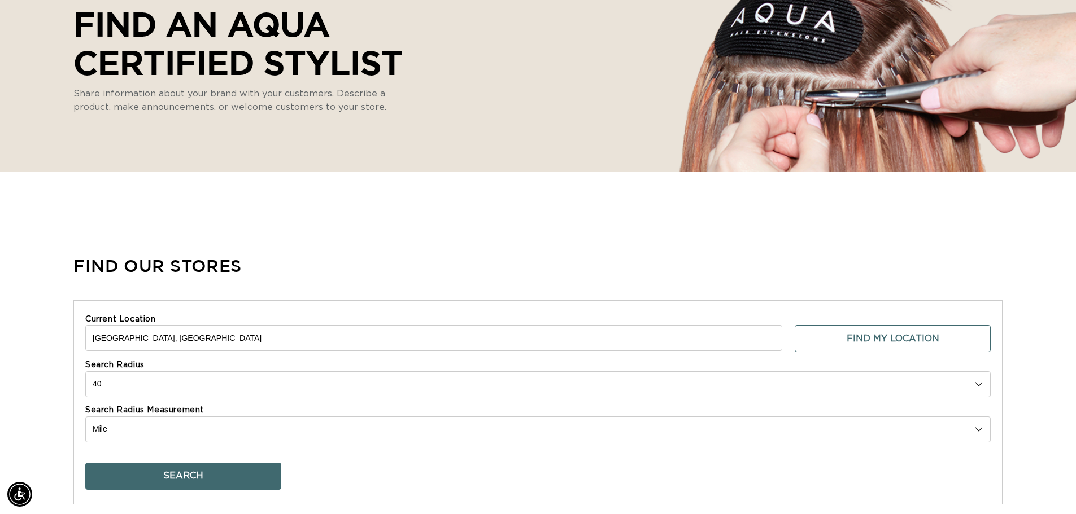
click at [85, 372] on select "10 20 30 40 No Limit" at bounding box center [537, 385] width 905 height 26
click at [181, 468] on button "Search" at bounding box center [183, 476] width 196 height 27
click at [238, 467] on button "Search" at bounding box center [183, 476] width 196 height 27
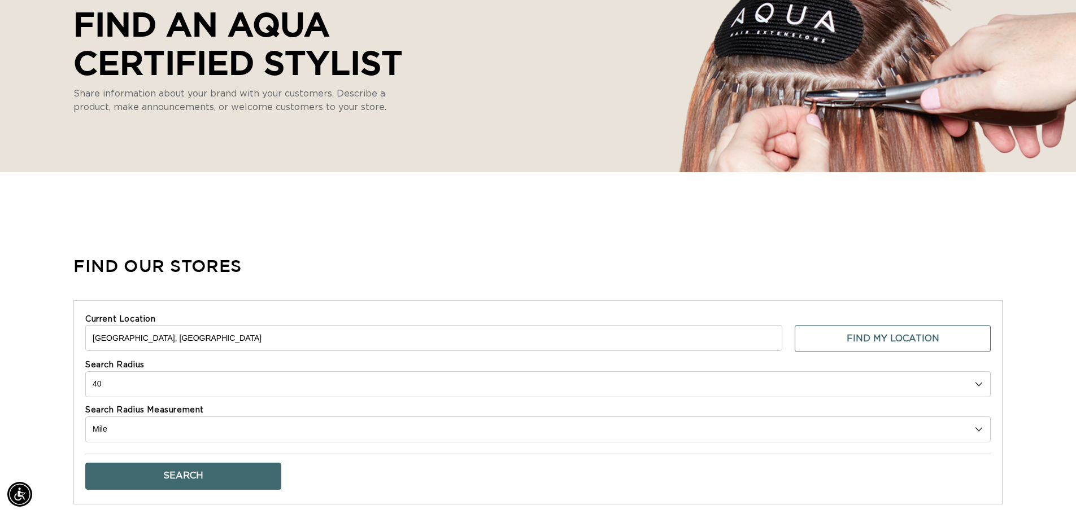
click at [241, 467] on button "Search" at bounding box center [183, 476] width 196 height 27
click at [224, 417] on select "Kilometer Mile" at bounding box center [537, 430] width 905 height 26
click at [85, 417] on select "Kilometer Mile" at bounding box center [537, 430] width 905 height 26
click at [202, 377] on select "10 20 30 40 No Limit" at bounding box center [537, 385] width 905 height 26
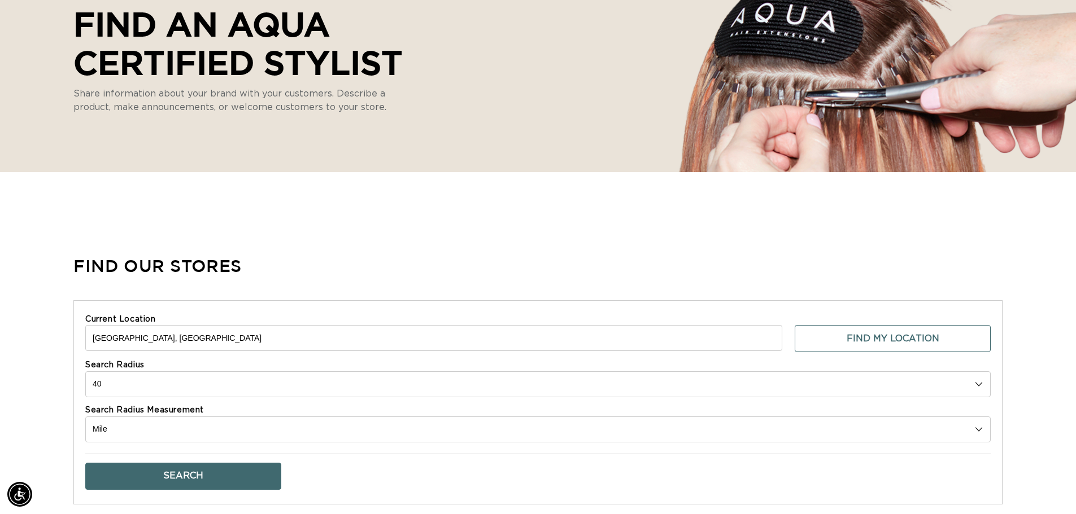
select select "0"
click at [85, 372] on select "10 20 30 40 No Limit" at bounding box center [537, 385] width 905 height 26
click at [176, 474] on button "Search" at bounding box center [183, 476] width 196 height 27
click at [163, 464] on button "Search" at bounding box center [183, 476] width 196 height 27
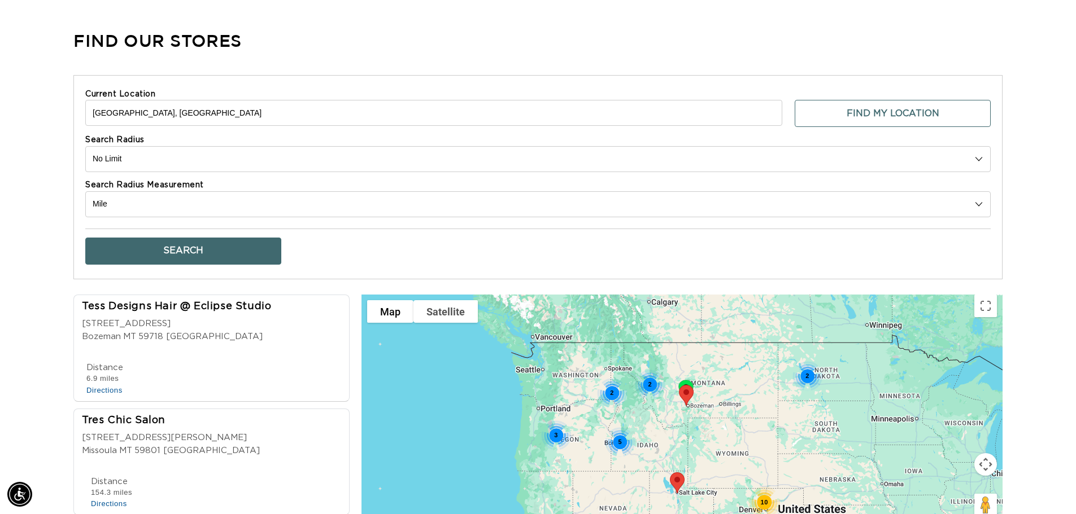
scroll to position [238, 0]
drag, startPoint x: 194, startPoint y: 297, endPoint x: 161, endPoint y: 300, distance: 32.9
click at [161, 300] on div "Tess Designs Hair @ Eclipse Studio" at bounding box center [176, 306] width 189 height 15
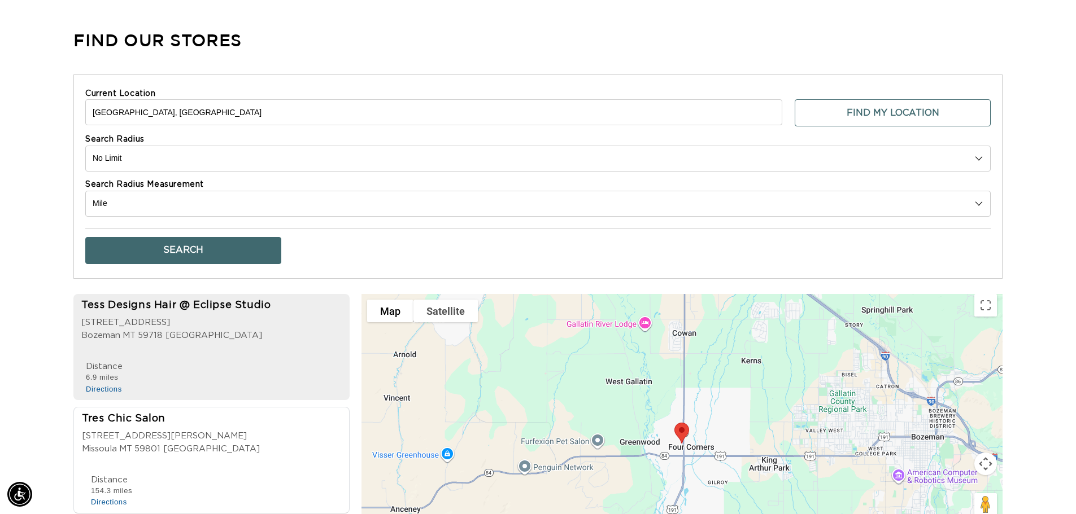
scroll to position [0, 996]
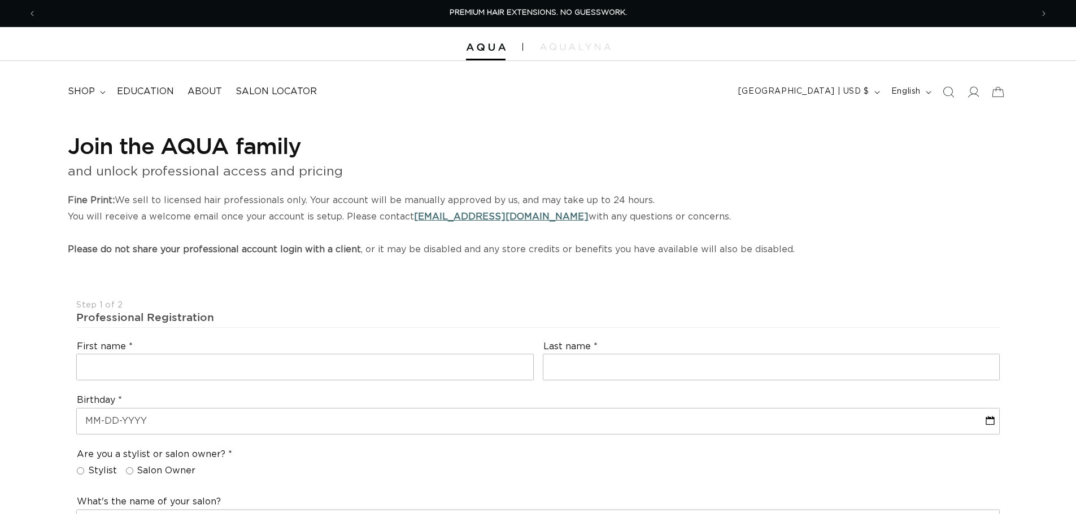
select select "US"
select select "[GEOGRAPHIC_DATA]"
click at [925, 58] on div at bounding box center [538, 44] width 1076 height 34
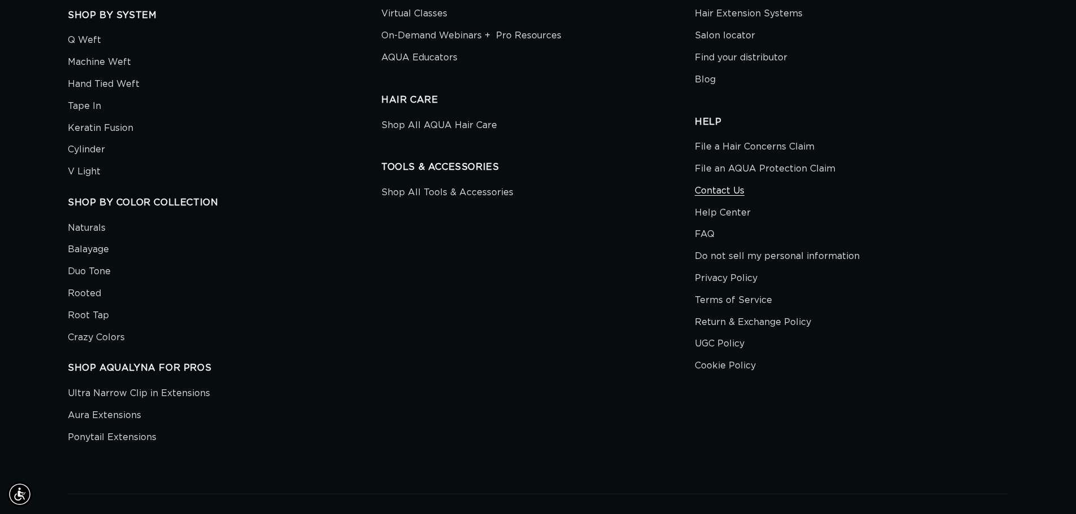
click at [740, 189] on link "Contact Us" at bounding box center [720, 191] width 50 height 22
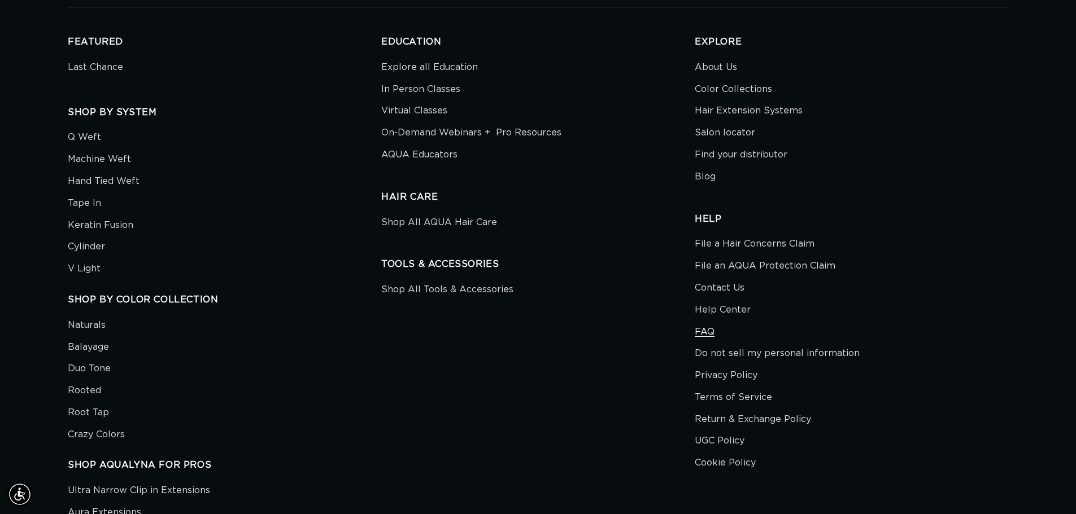
scroll to position [0, 1991]
click at [728, 307] on link "Help Center" at bounding box center [723, 310] width 56 height 22
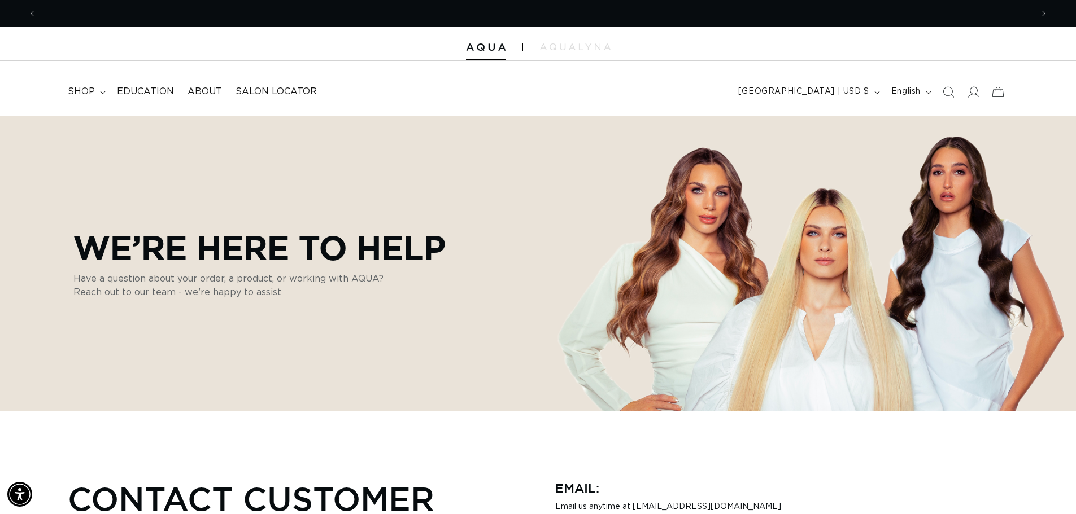
scroll to position [0, 996]
click at [374, 259] on p "We’re Here to Help" at bounding box center [259, 247] width 372 height 38
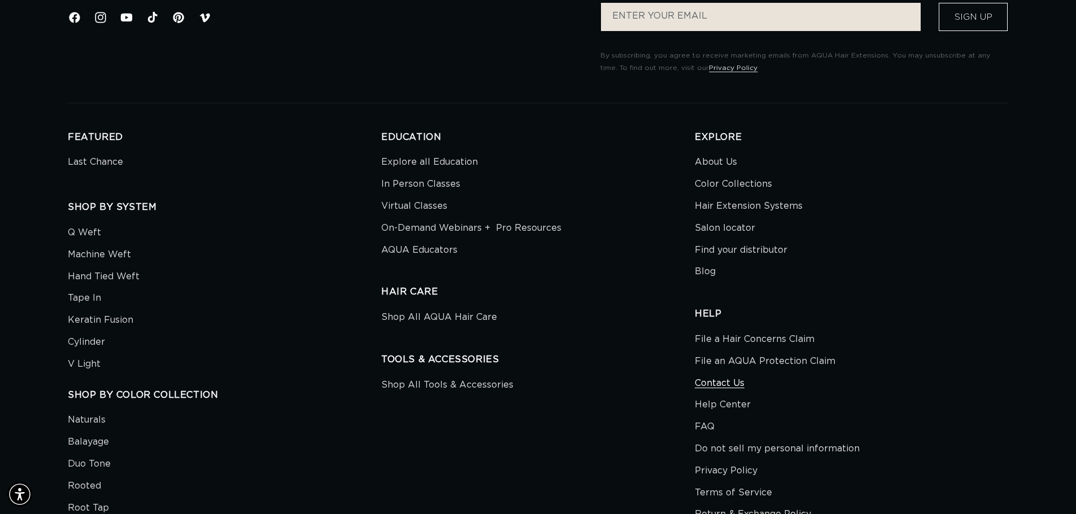
scroll to position [2089, 0]
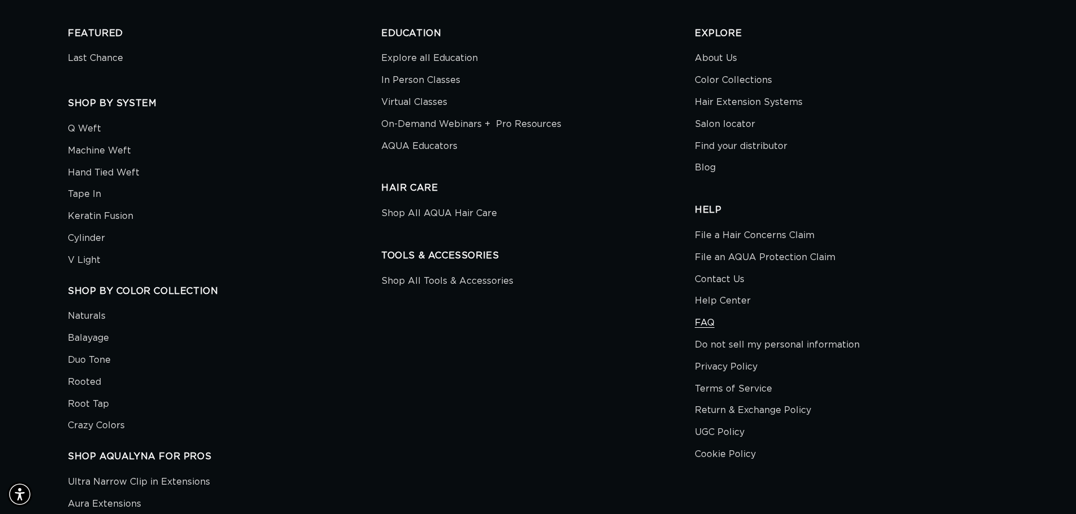
click at [695, 318] on link "FAQ" at bounding box center [705, 323] width 20 height 22
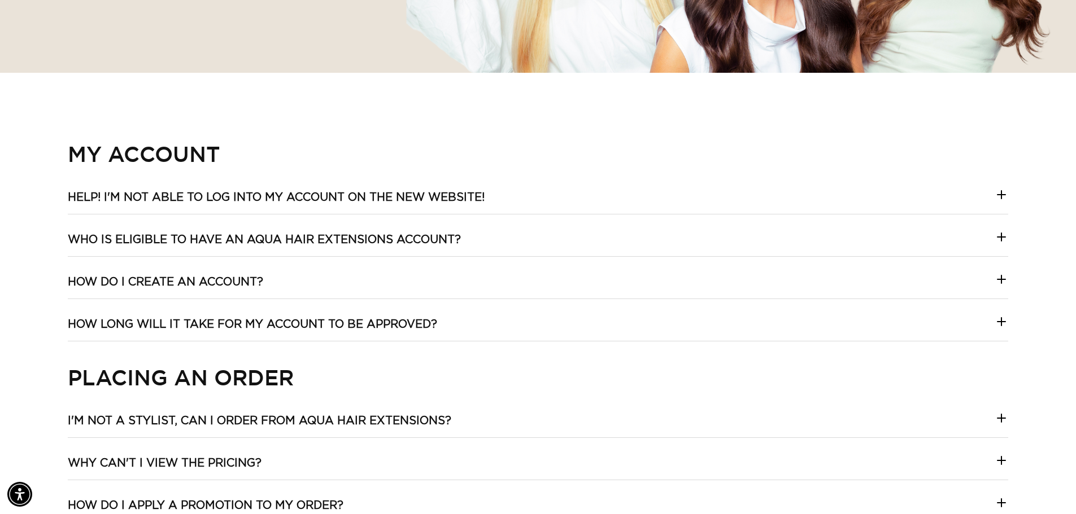
scroll to position [0, 996]
click at [1005, 421] on icon at bounding box center [1001, 419] width 14 height 14
